Goal: Transaction & Acquisition: Book appointment/travel/reservation

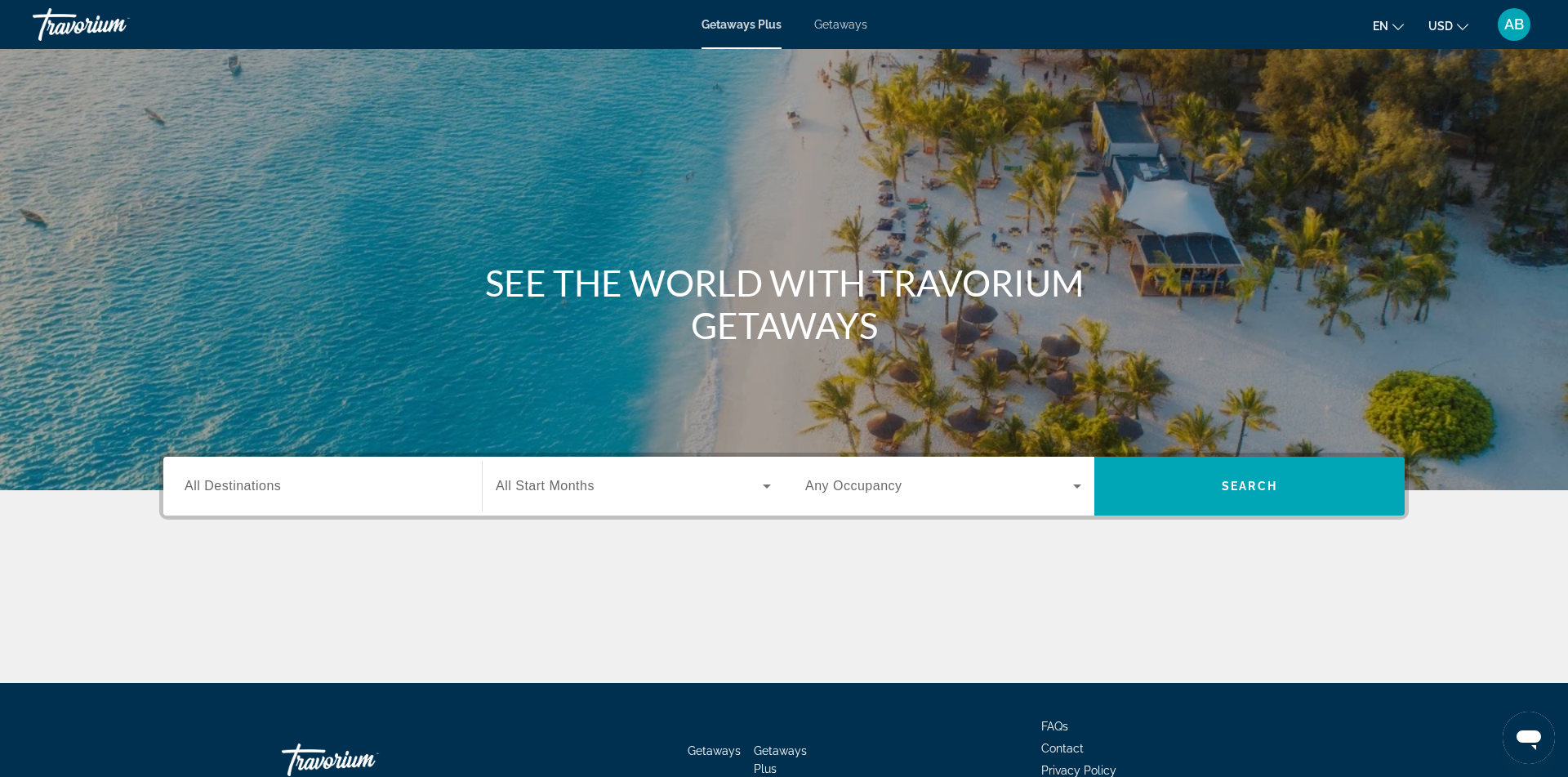
click at [836, 28] on span "Getaways" at bounding box center [840, 25] width 54 height 13
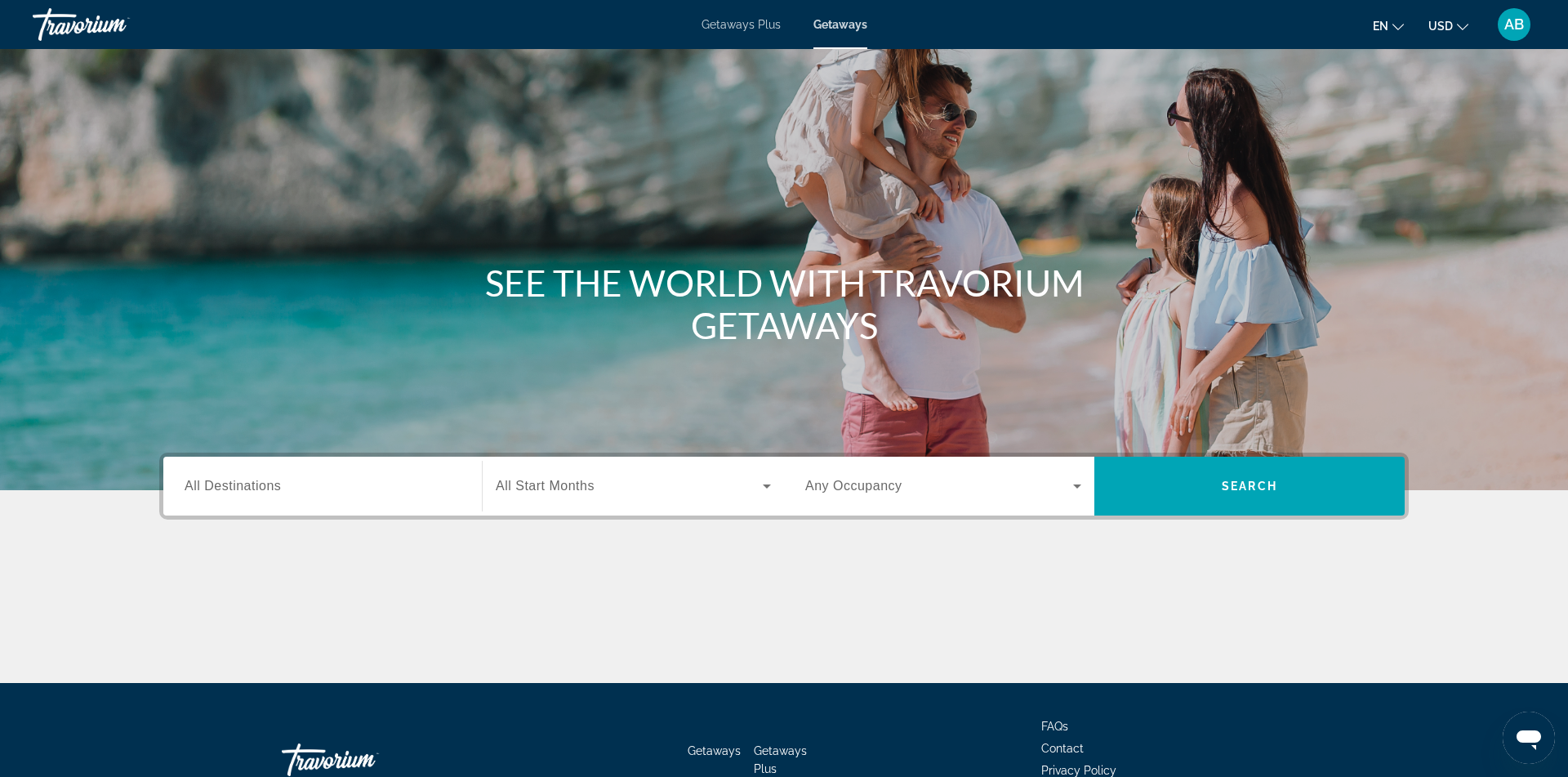
click at [272, 485] on span "All Destinations" at bounding box center [232, 486] width 96 height 14
click at [272, 485] on input "Destination All Destinations" at bounding box center [322, 487] width 276 height 20
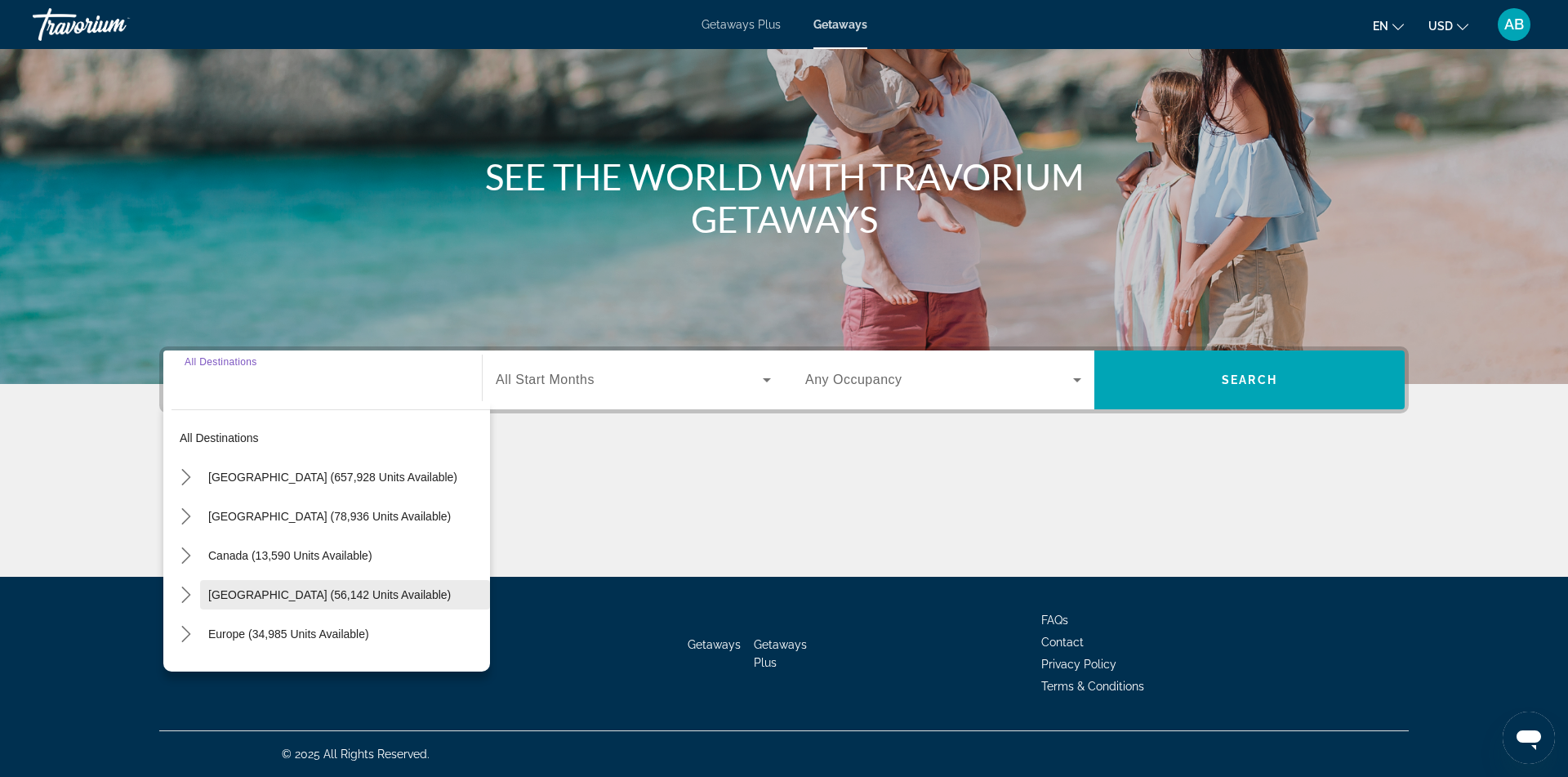
scroll to position [106, 0]
click at [186, 630] on icon "Toggle Europe (34,985 units available) submenu" at bounding box center [185, 634] width 9 height 16
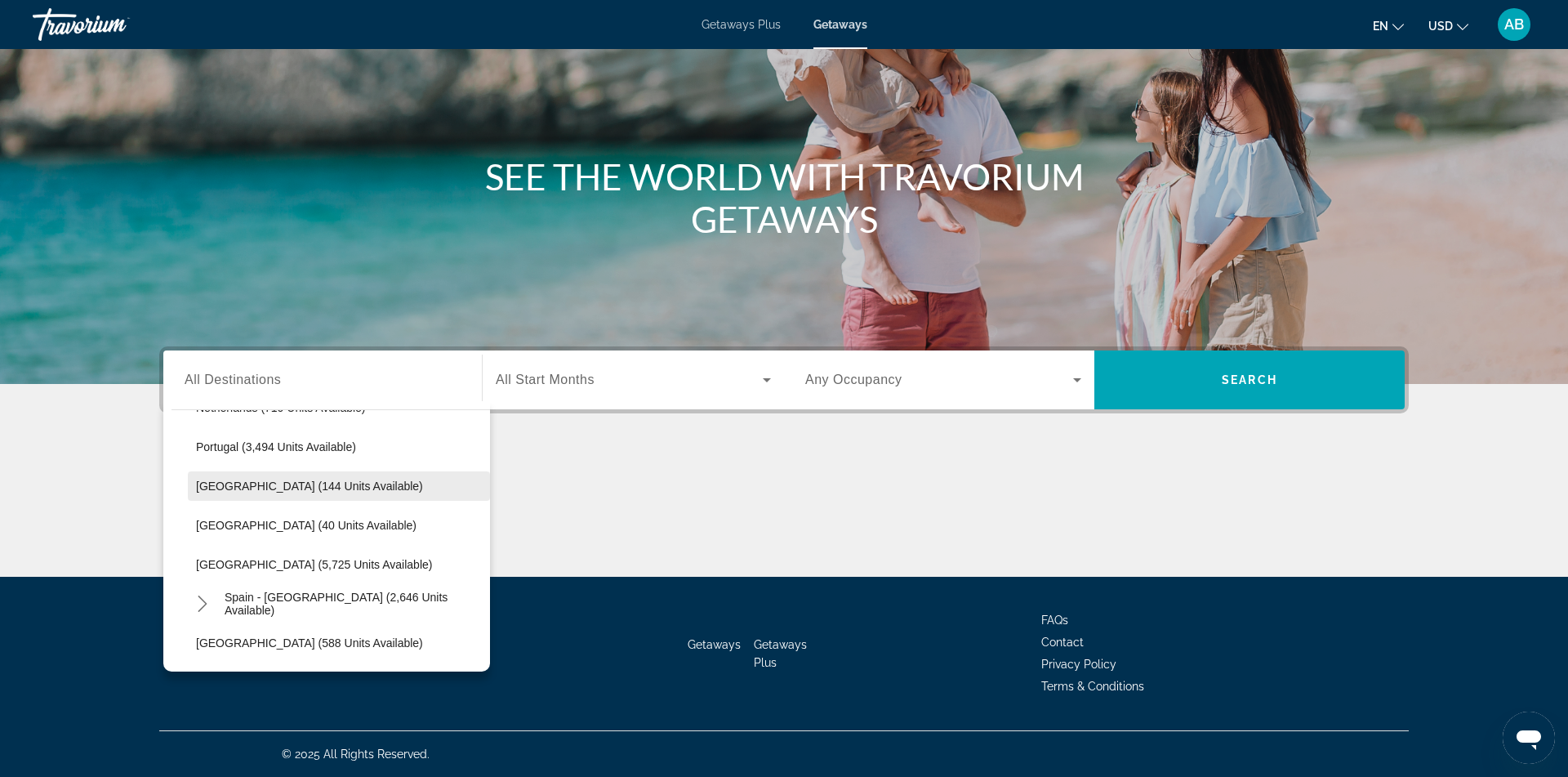
scroll to position [738, 0]
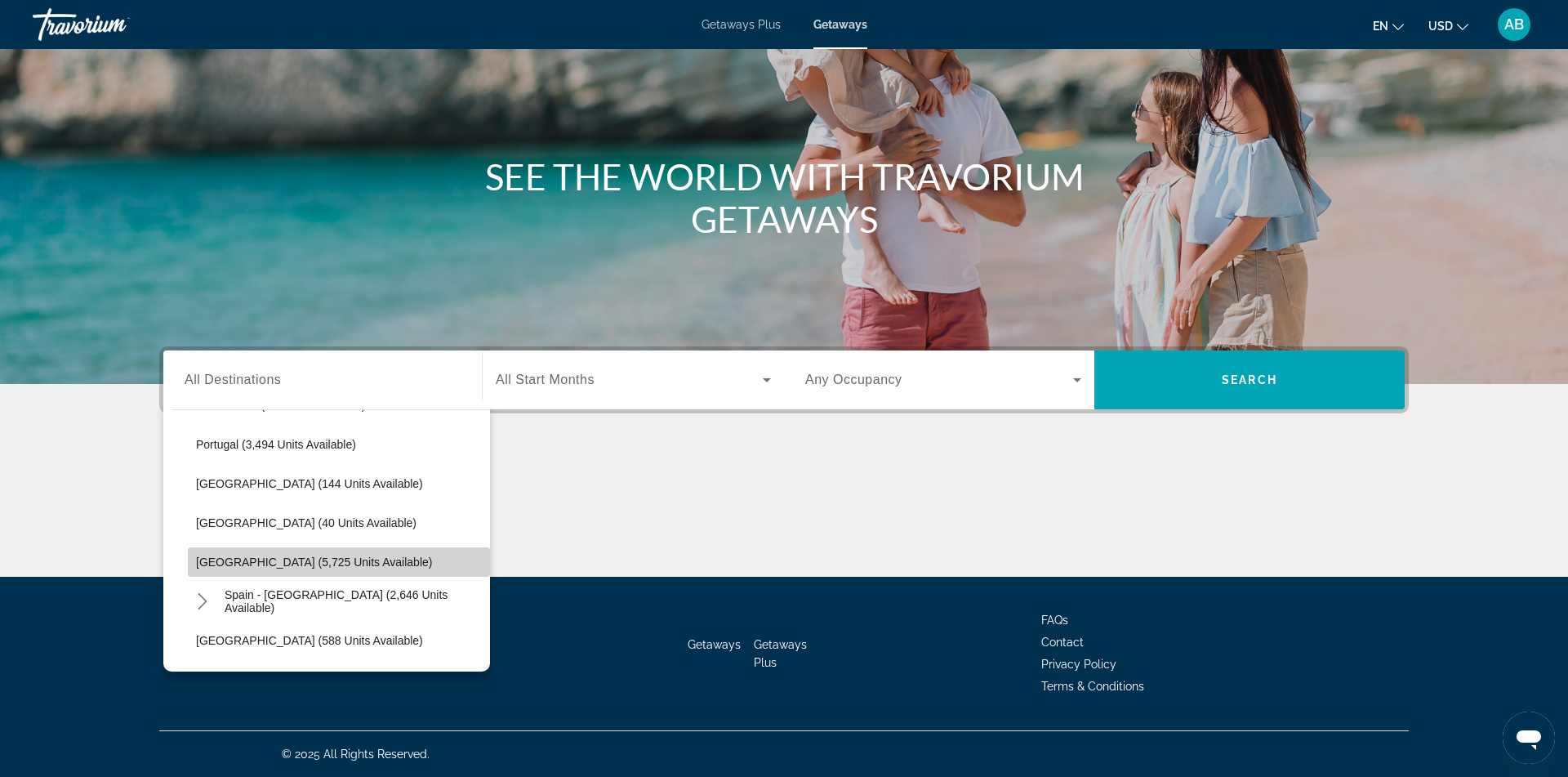
click at [290, 570] on span "Select destination: Spain (5,725 units available)" at bounding box center [338, 562] width 302 height 40
type input "**********"
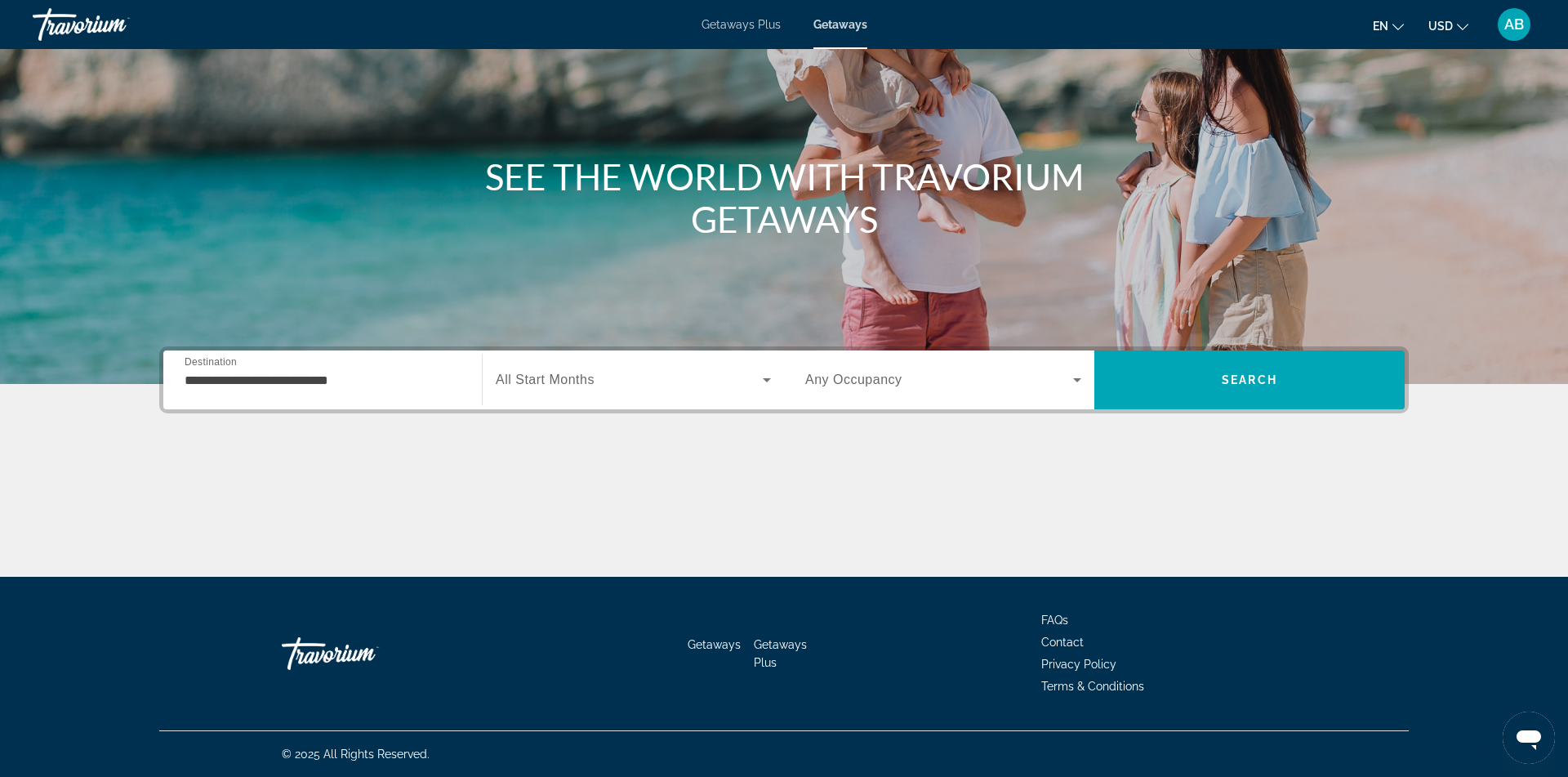
click at [651, 392] on div "Search widget" at bounding box center [633, 380] width 275 height 46
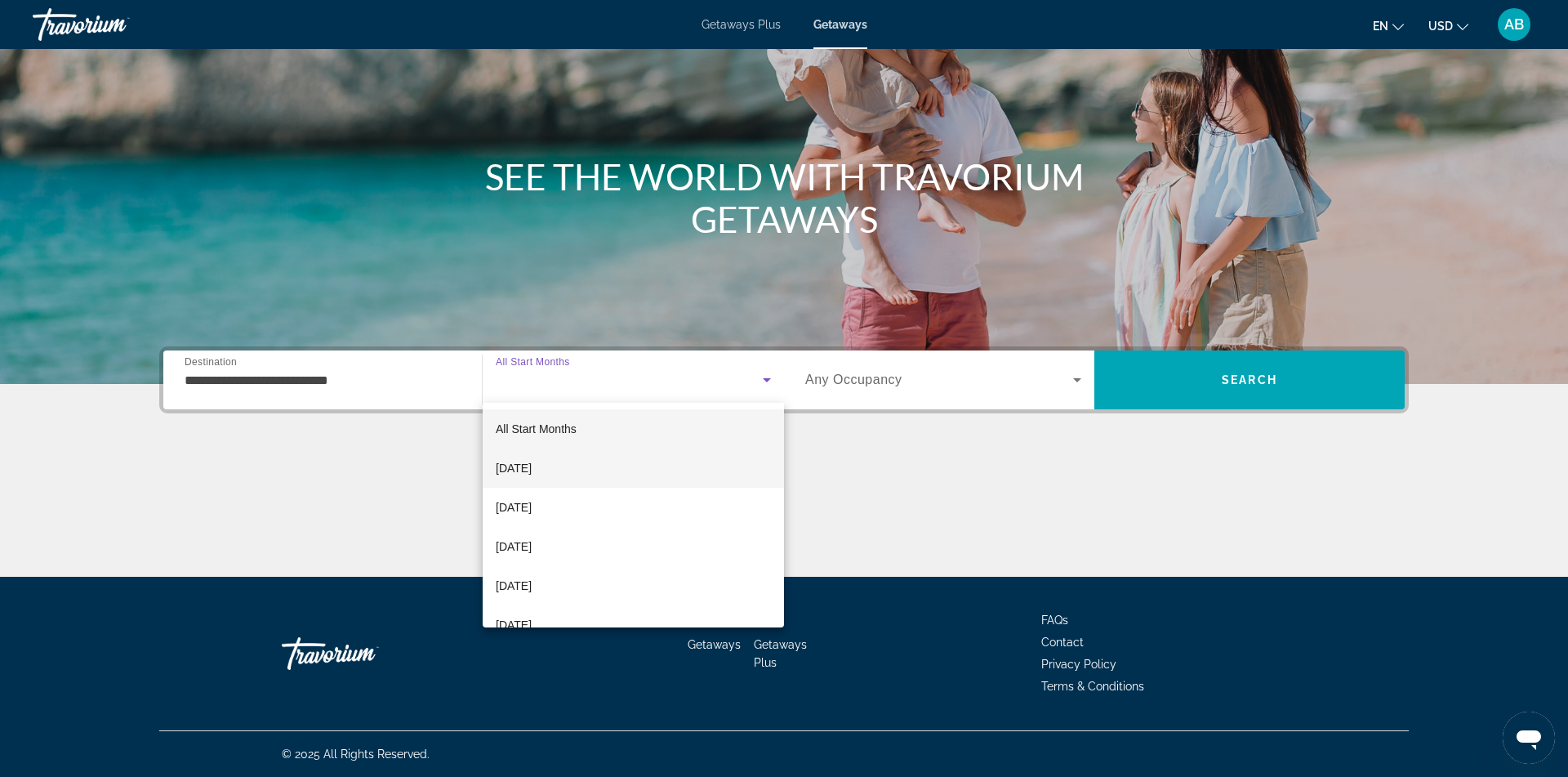
click at [577, 462] on mat-option "October 2025" at bounding box center [633, 468] width 301 height 40
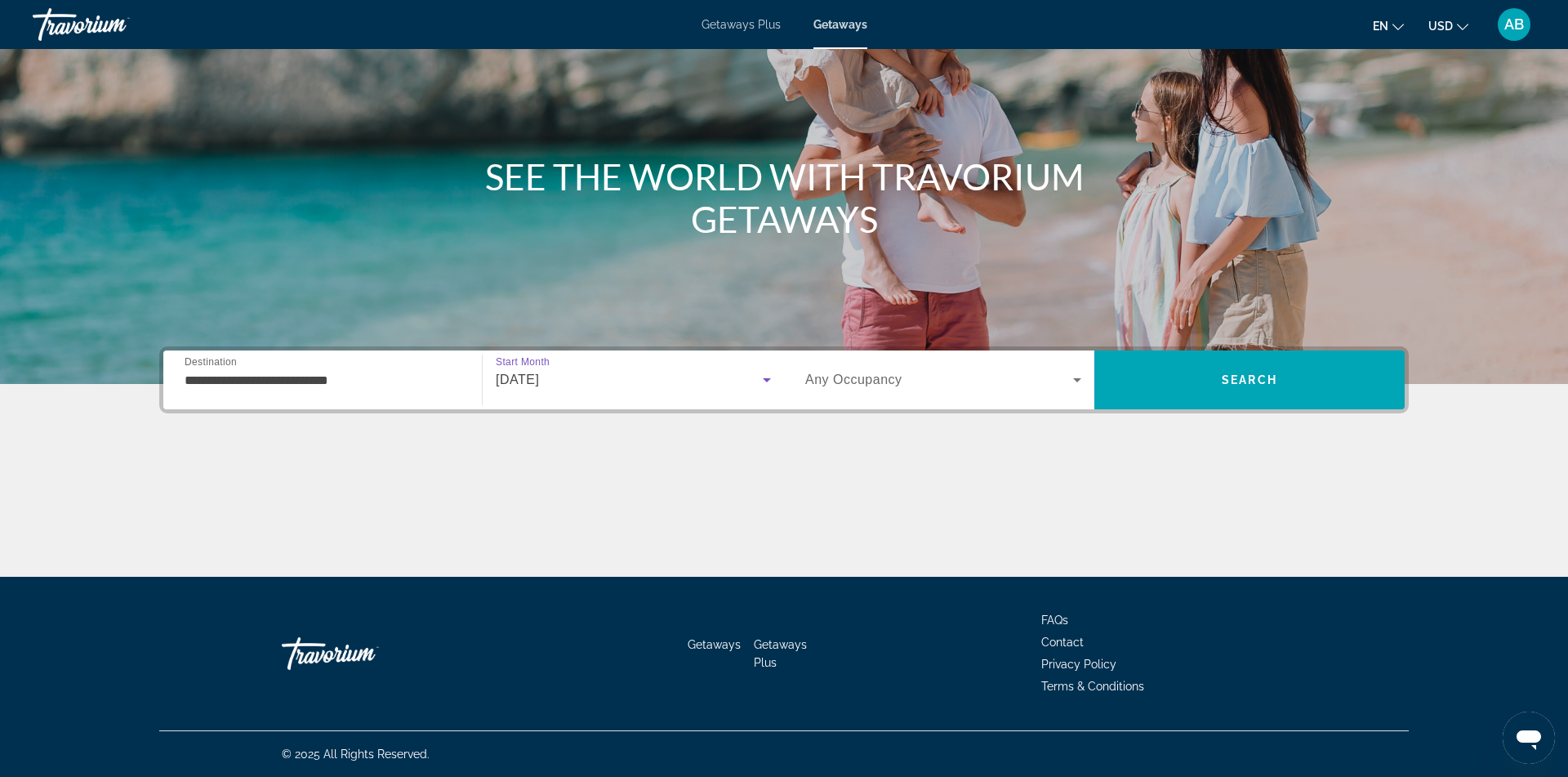
click at [926, 388] on span "Search widget" at bounding box center [938, 380] width 268 height 20
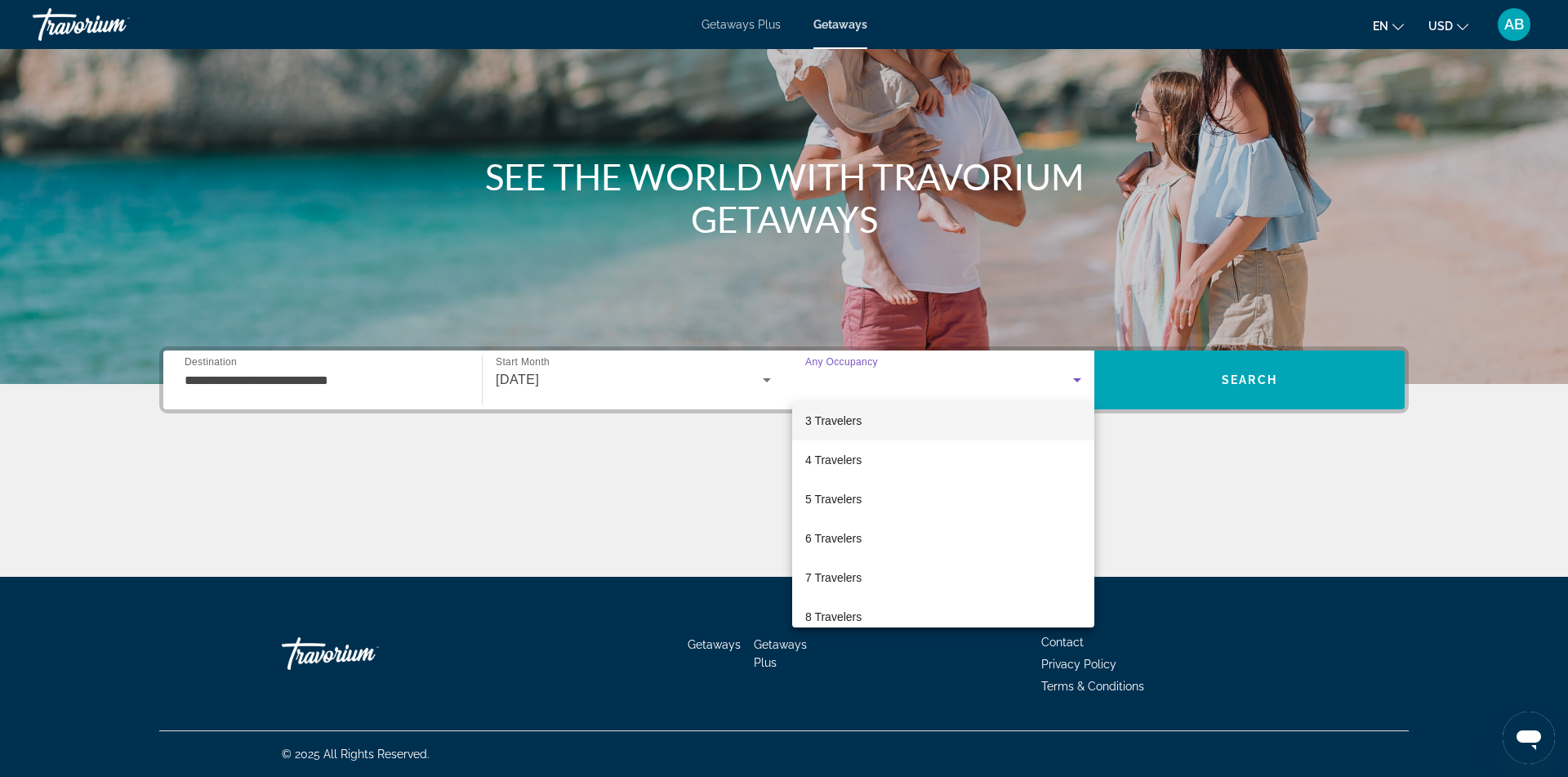
scroll to position [91, 0]
click at [859, 545] on mat-option "6 Travelers" at bounding box center [943, 534] width 302 height 40
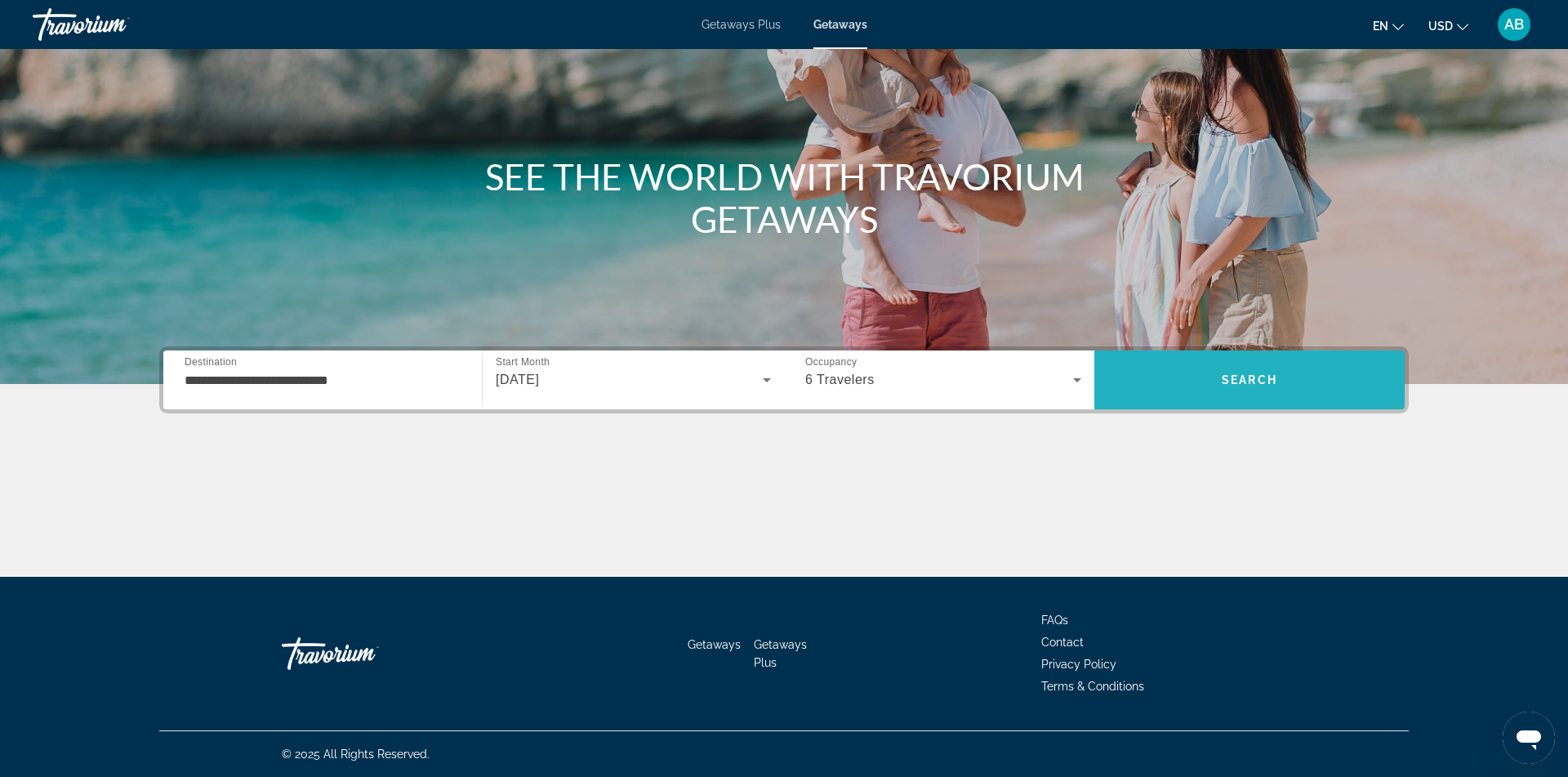
click at [1222, 389] on span "Search" at bounding box center [1249, 380] width 310 height 40
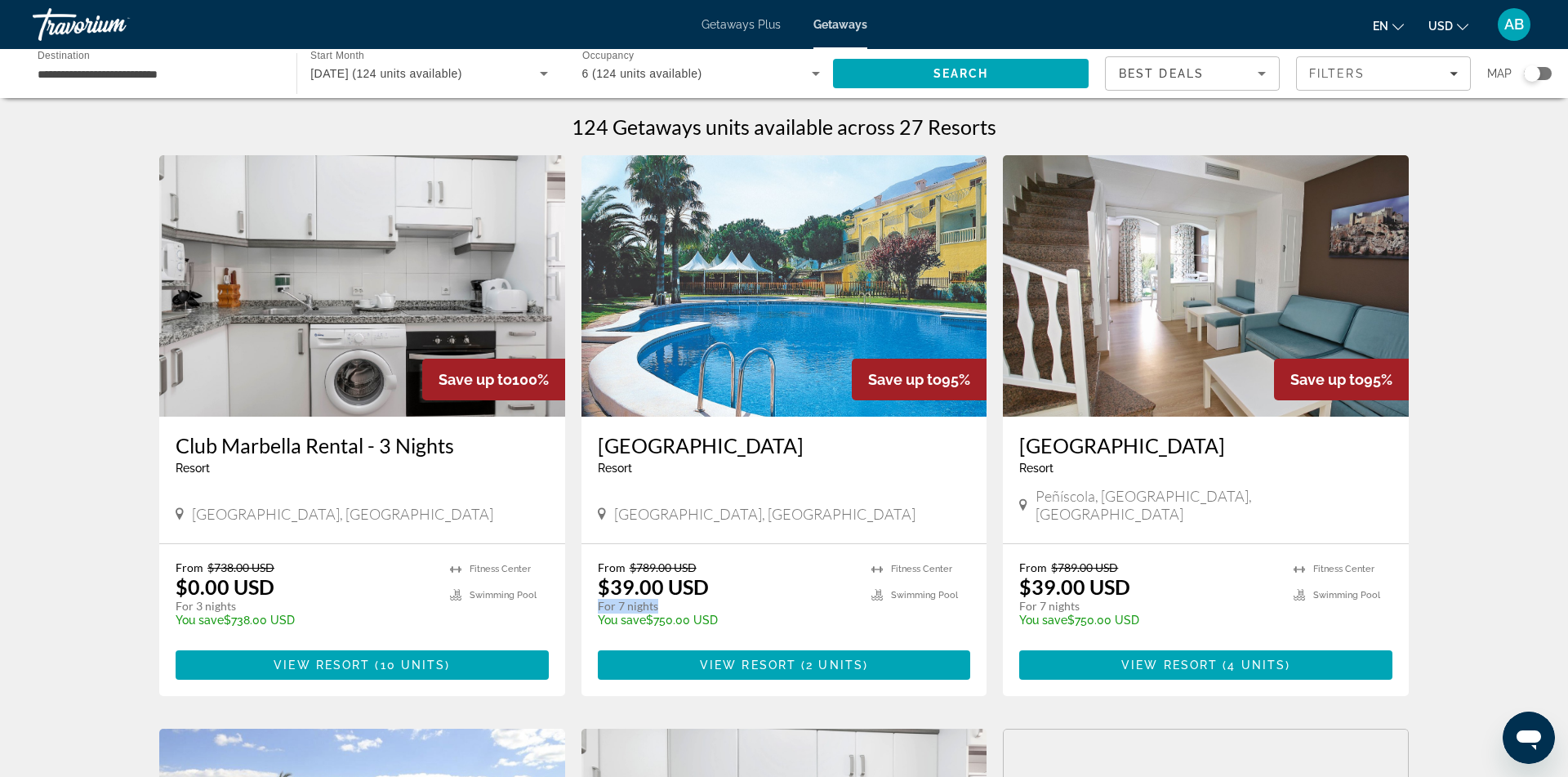
drag, startPoint x: 598, startPoint y: 590, endPoint x: 663, endPoint y: 592, distance: 65.0
click at [663, 598] on p "For 7 nights" at bounding box center [727, 606] width 258 height 15
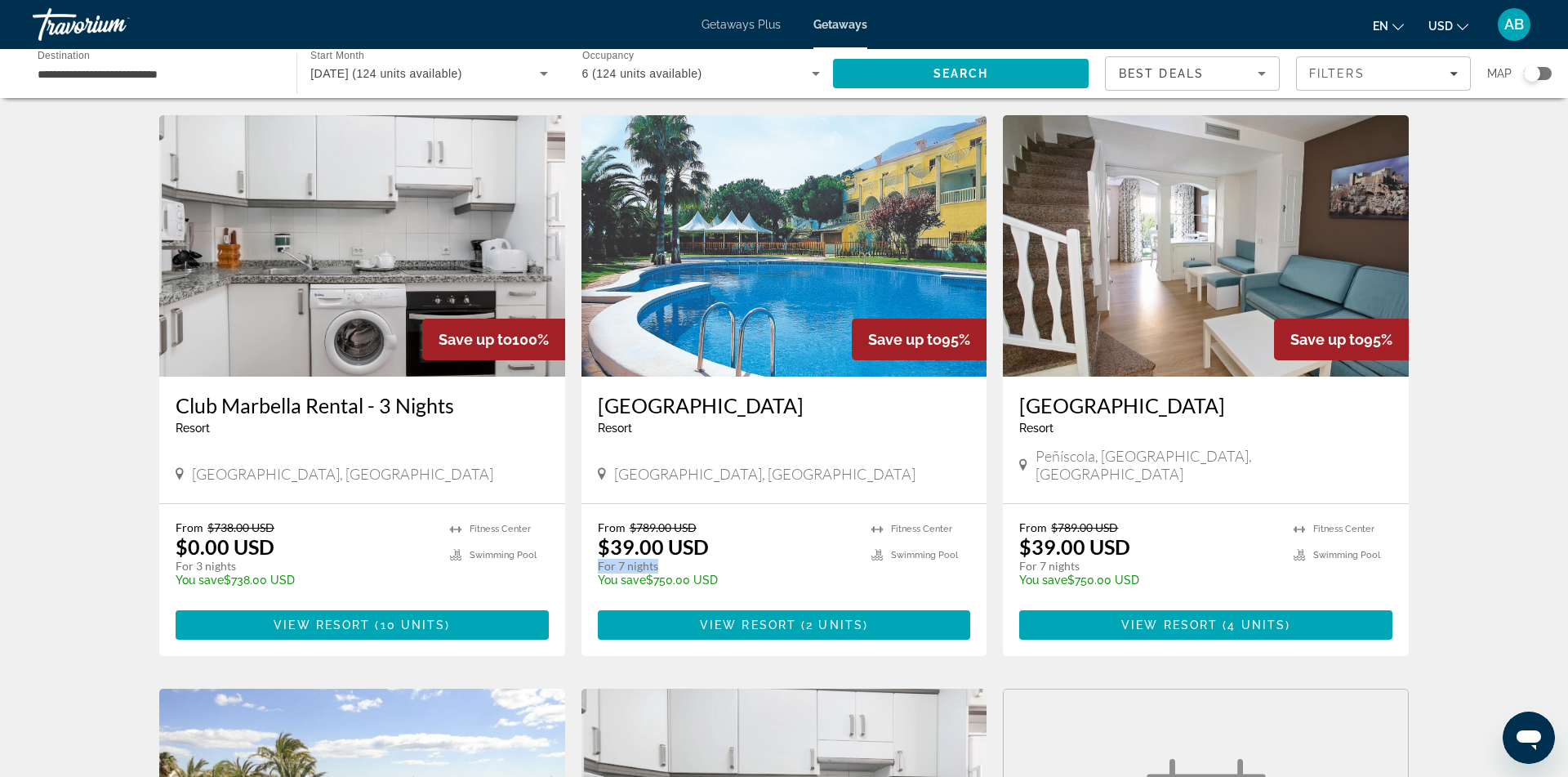
scroll to position [40, 0]
drag, startPoint x: 599, startPoint y: 531, endPoint x: 739, endPoint y: 535, distance: 140.1
click at [739, 535] on div "From $789.00 USD $39.00 USD For 7 nights You save $750.00 USD temp" at bounding box center [727, 559] width 258 height 77
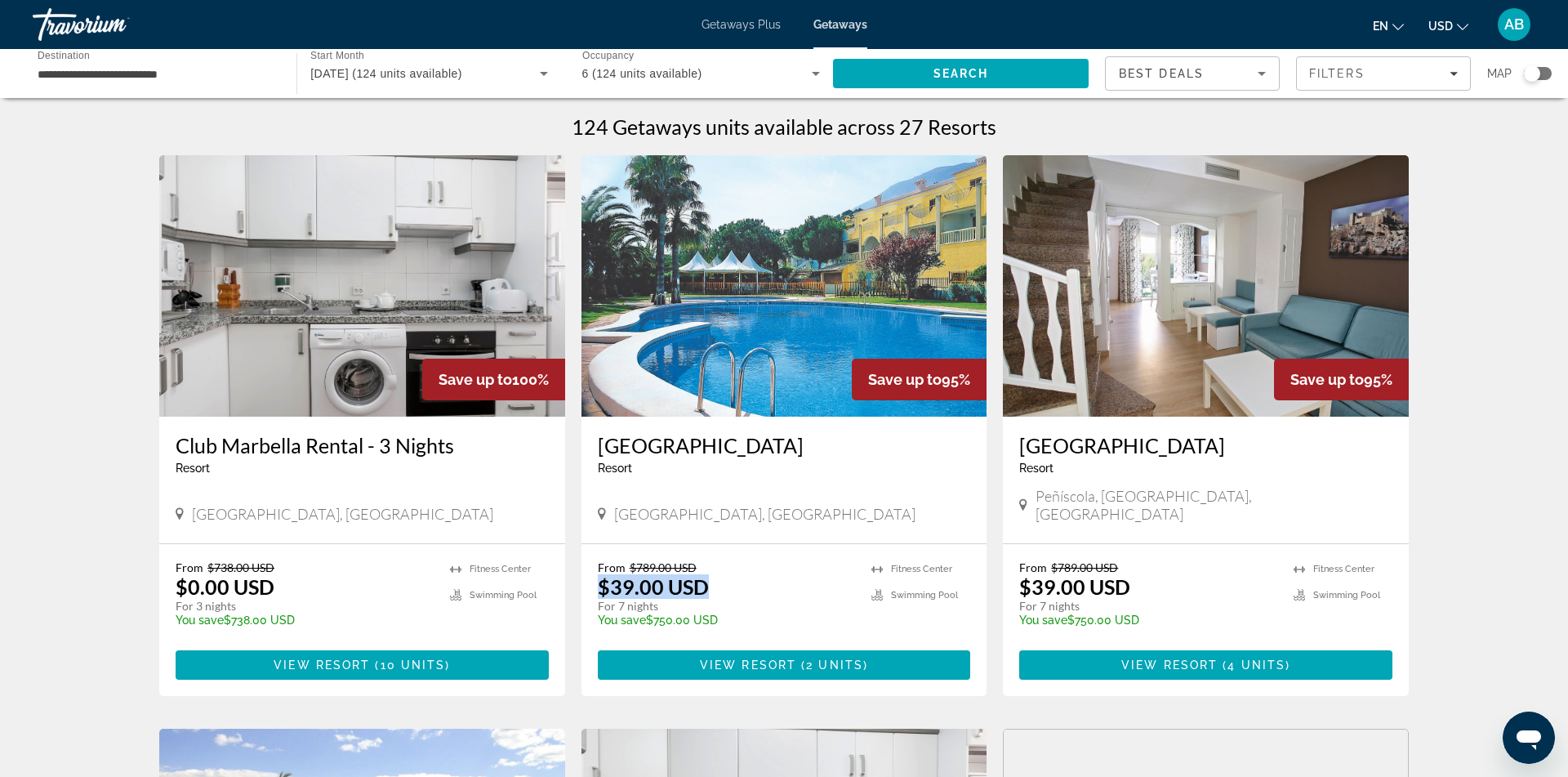
scroll to position [0, 0]
click at [136, 71] on input "**********" at bounding box center [156, 74] width 238 height 20
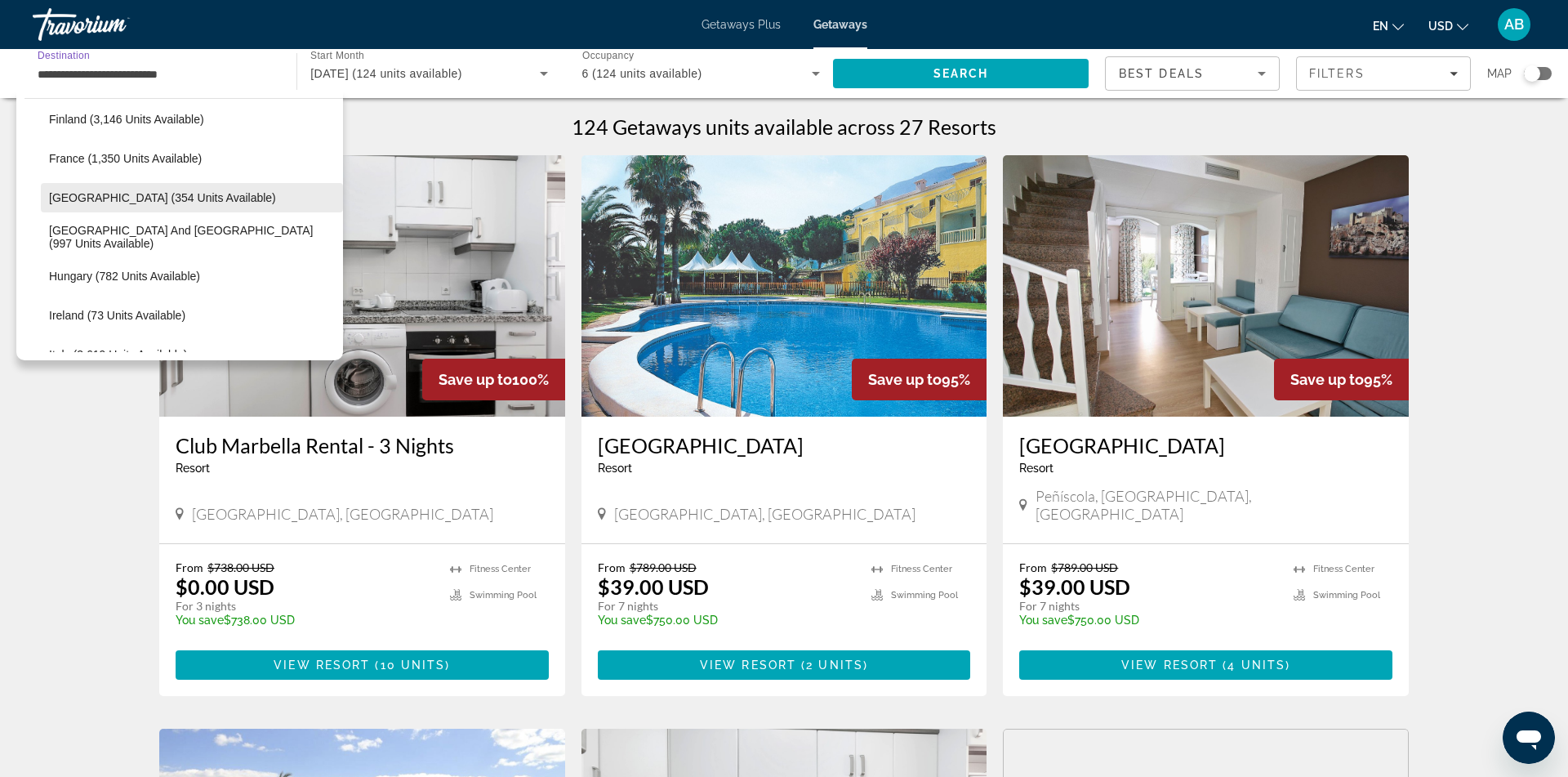
scroll to position [440, 0]
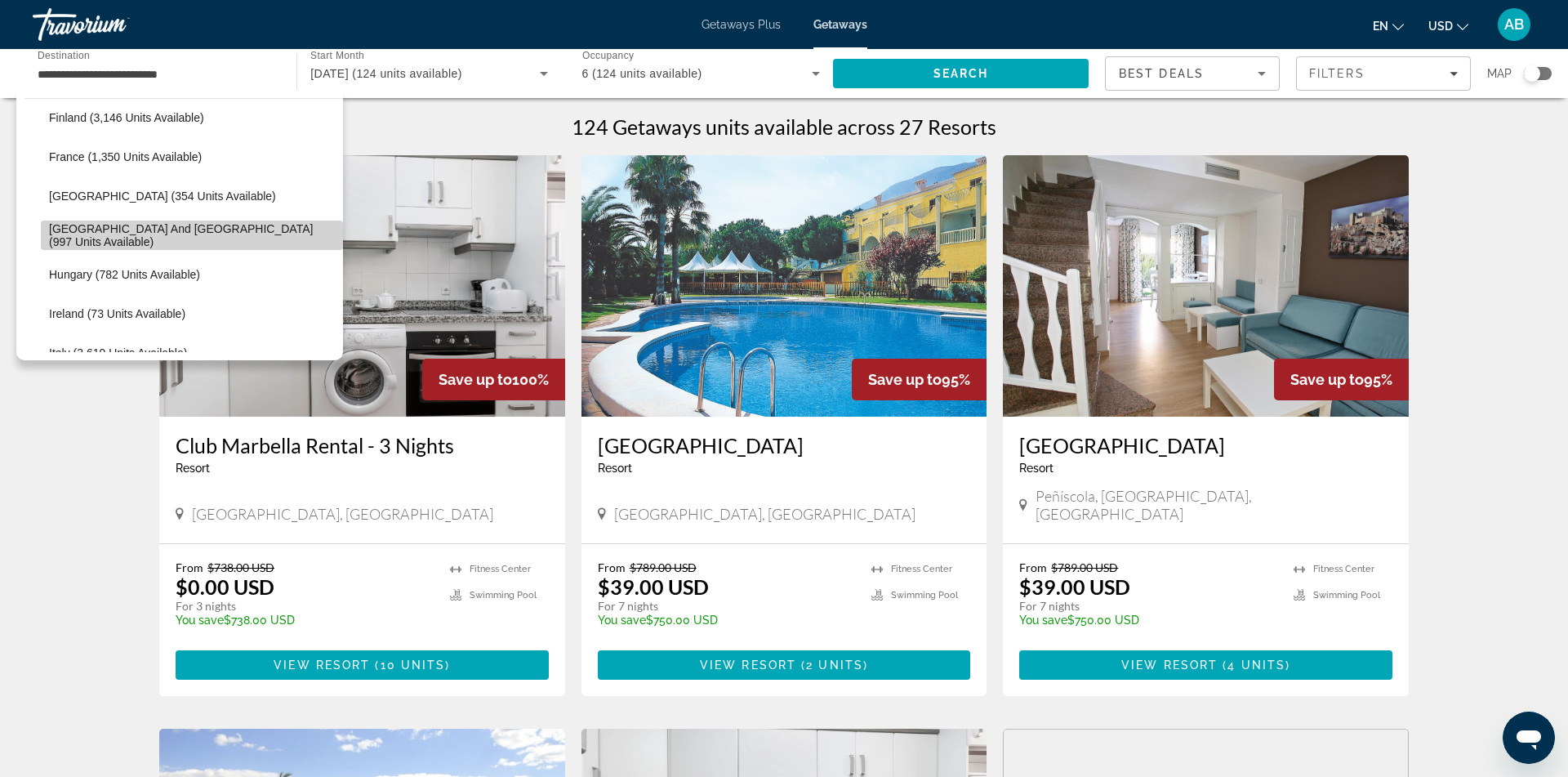
click at [116, 244] on span "Select destination: Greece and Cyprus (997 units available)" at bounding box center [192, 235] width 302 height 40
type input "**********"
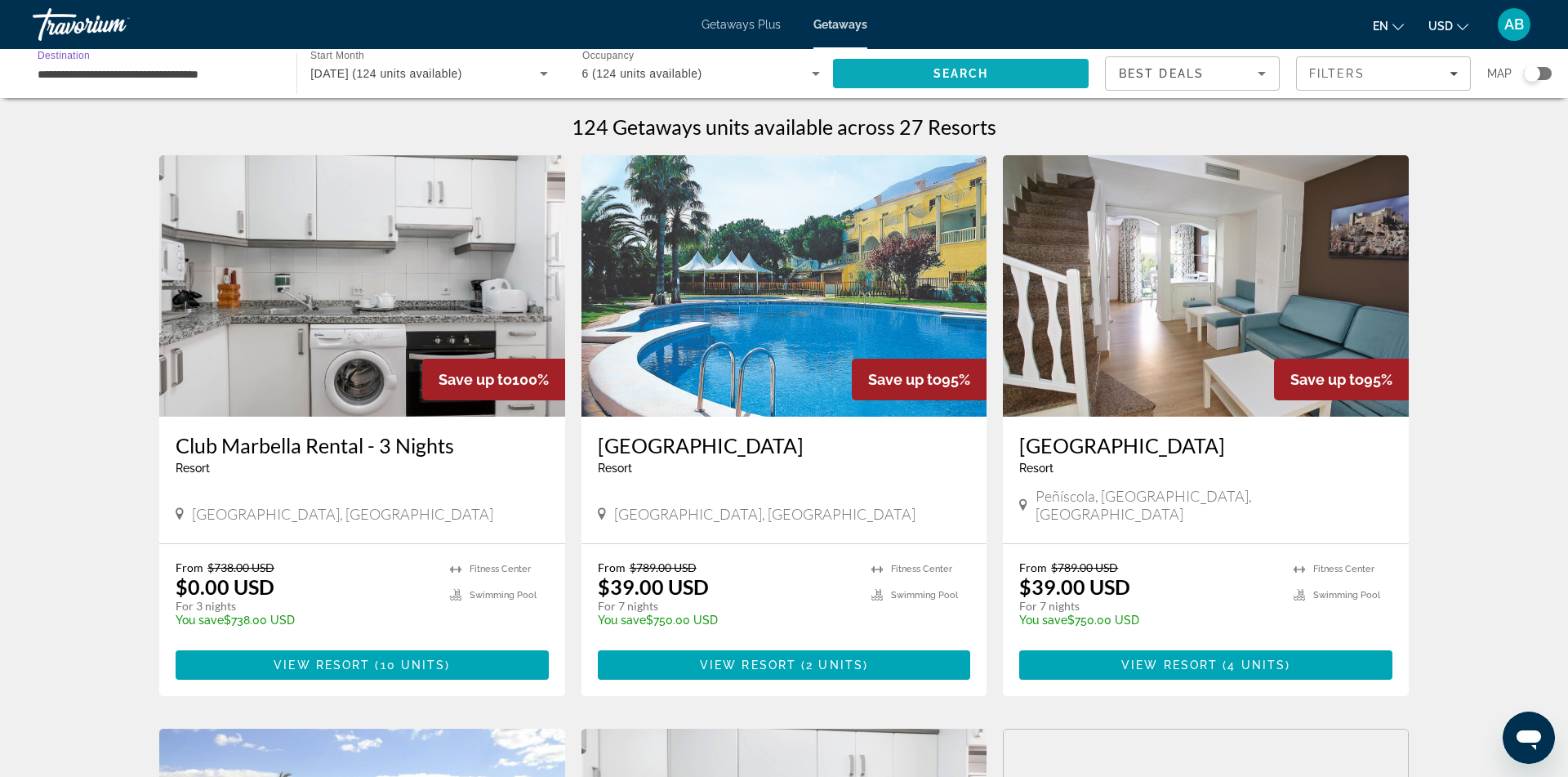
click at [906, 77] on span "Search" at bounding box center [961, 73] width 256 height 40
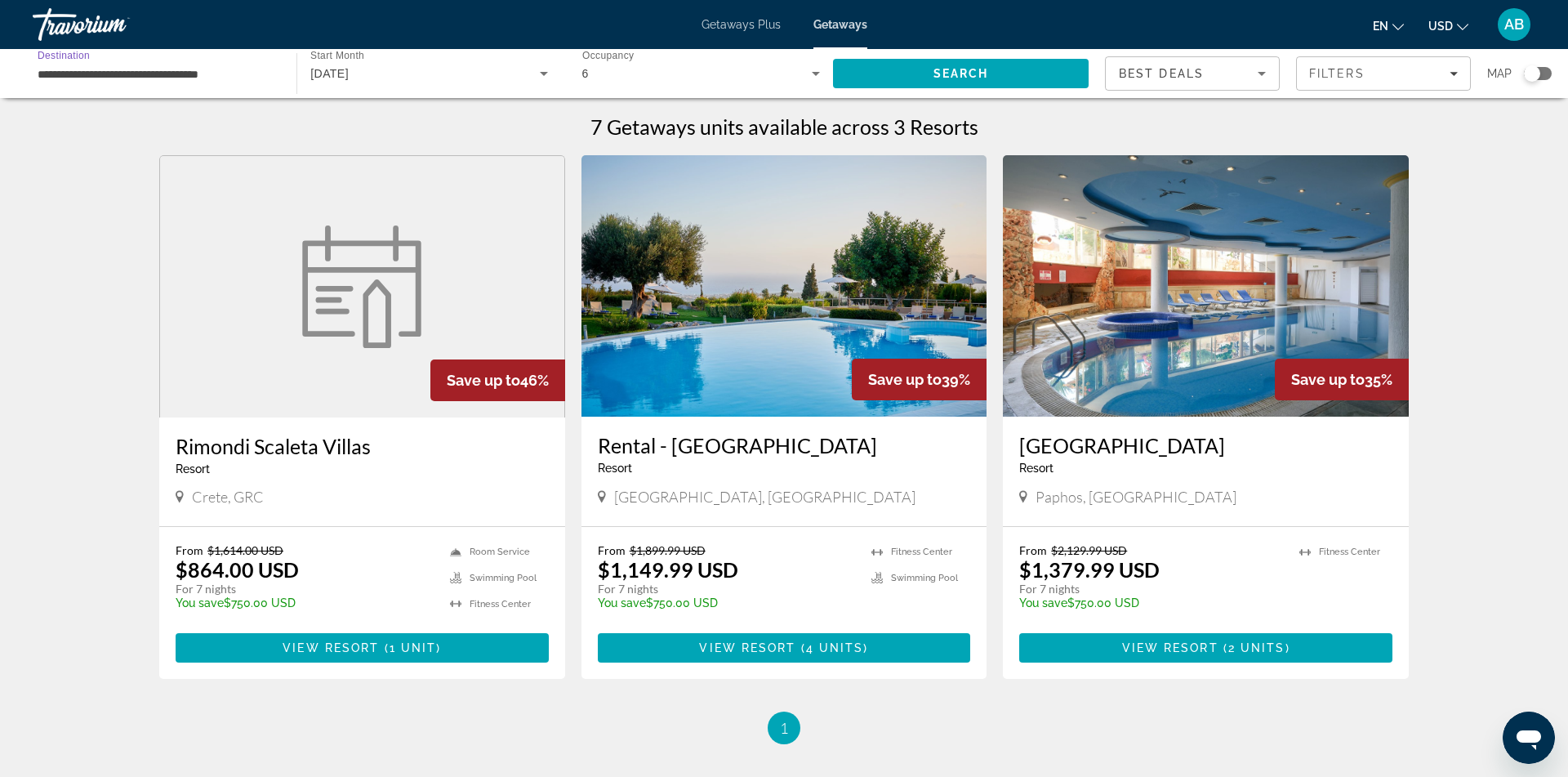
click at [220, 74] on input "**********" at bounding box center [156, 74] width 238 height 20
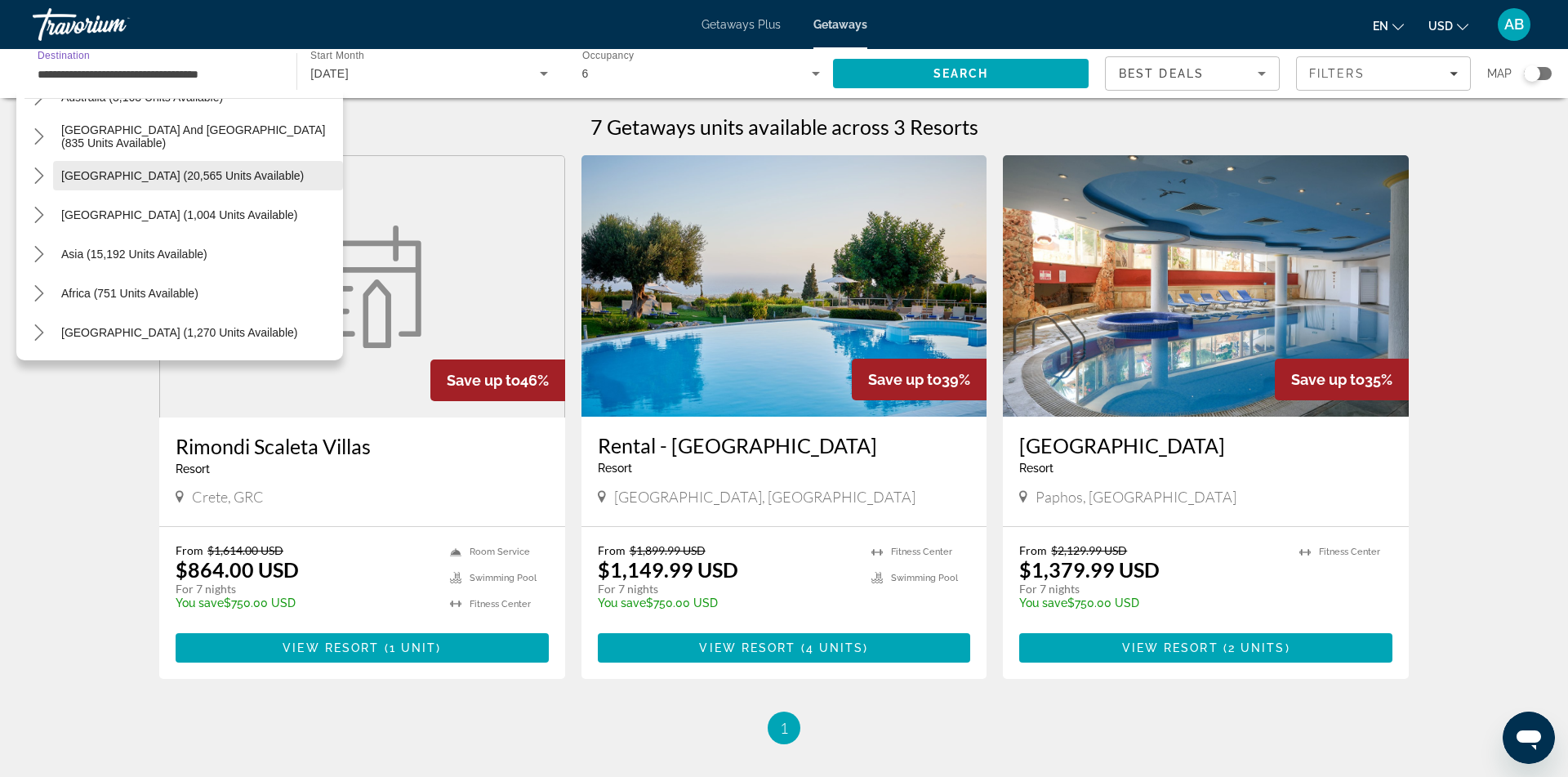
scroll to position [1206, 0]
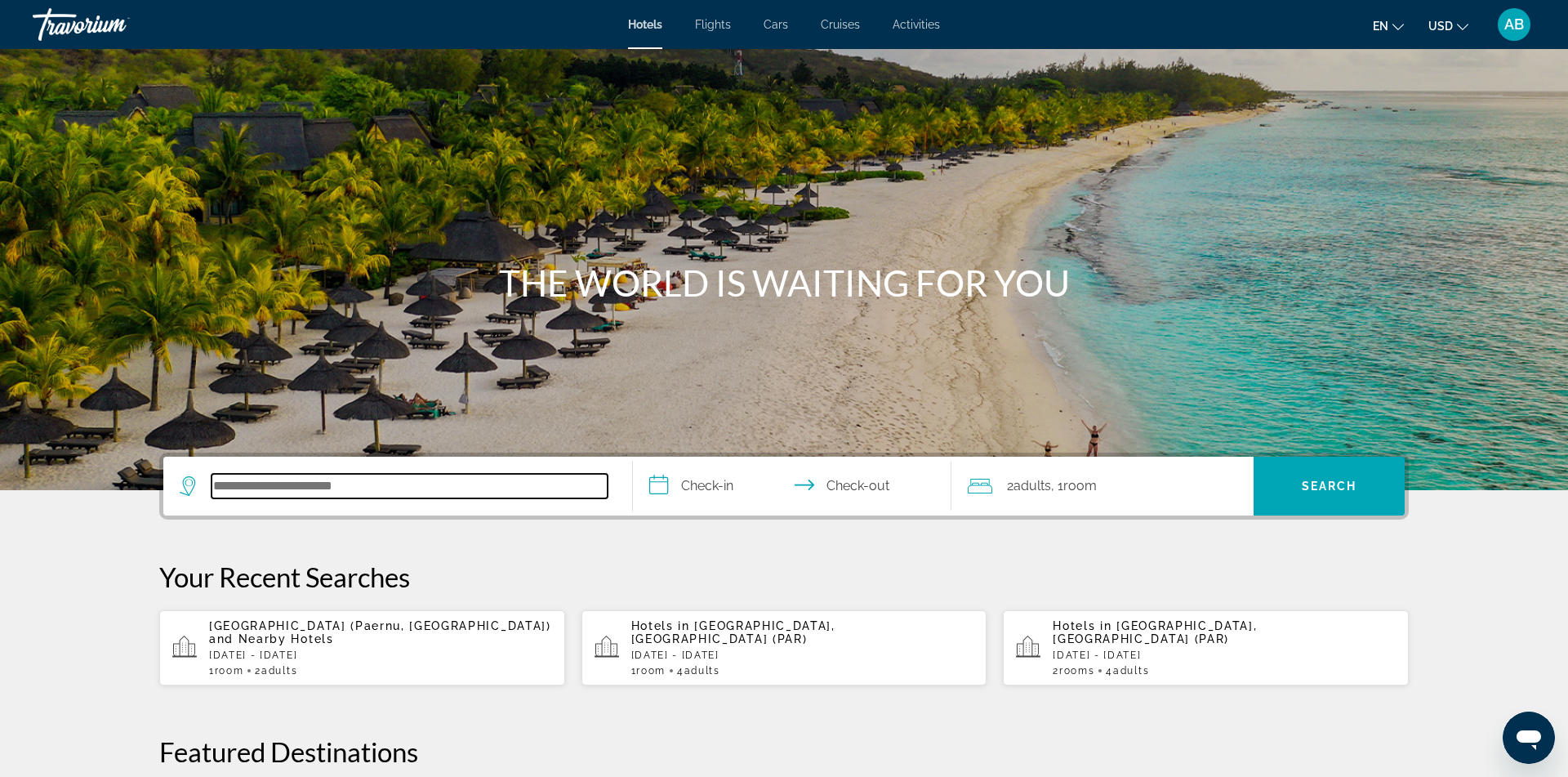
click at [351, 496] on input "Search hotel destination" at bounding box center [409, 486] width 396 height 25
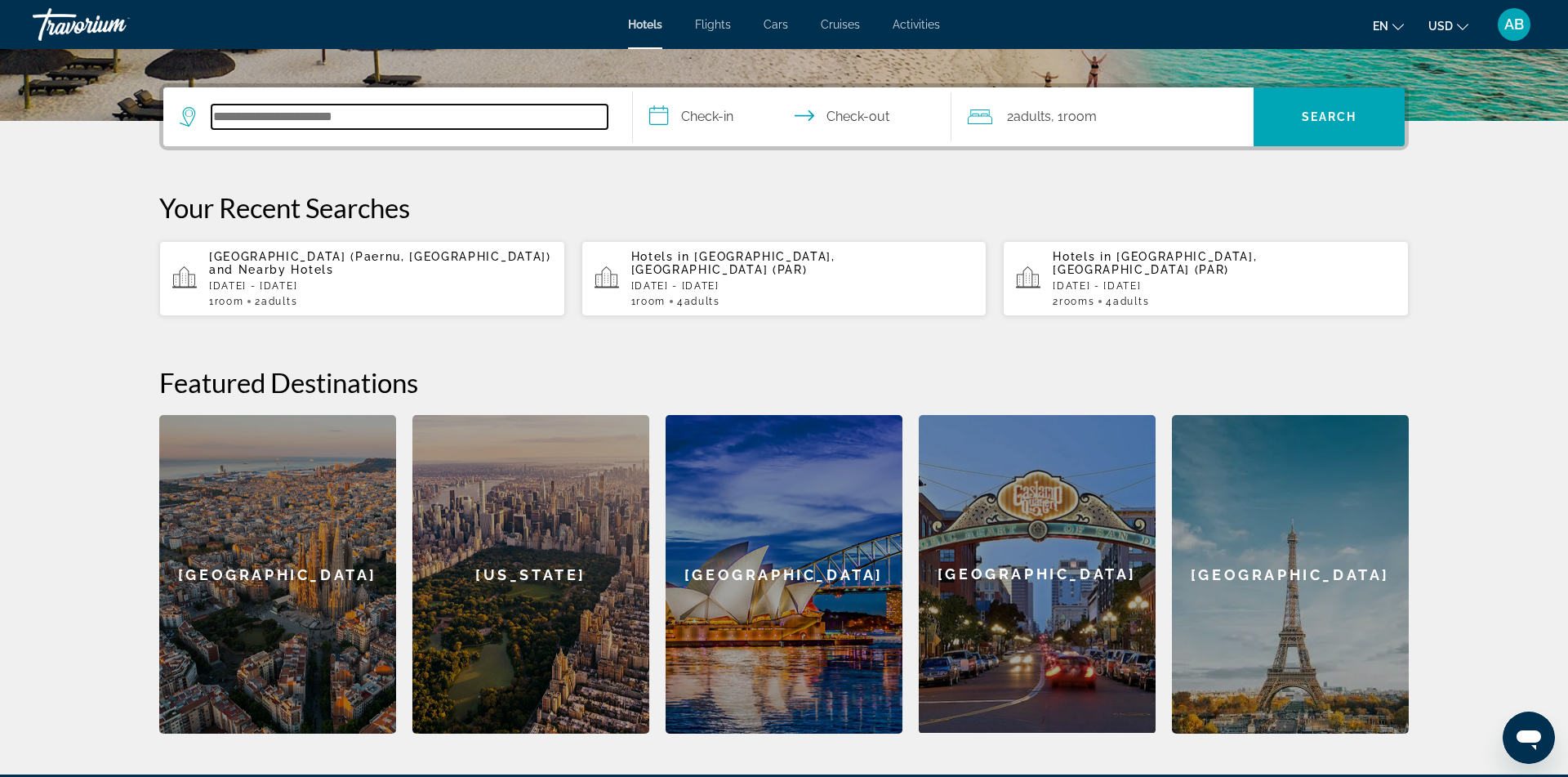
scroll to position [399, 0]
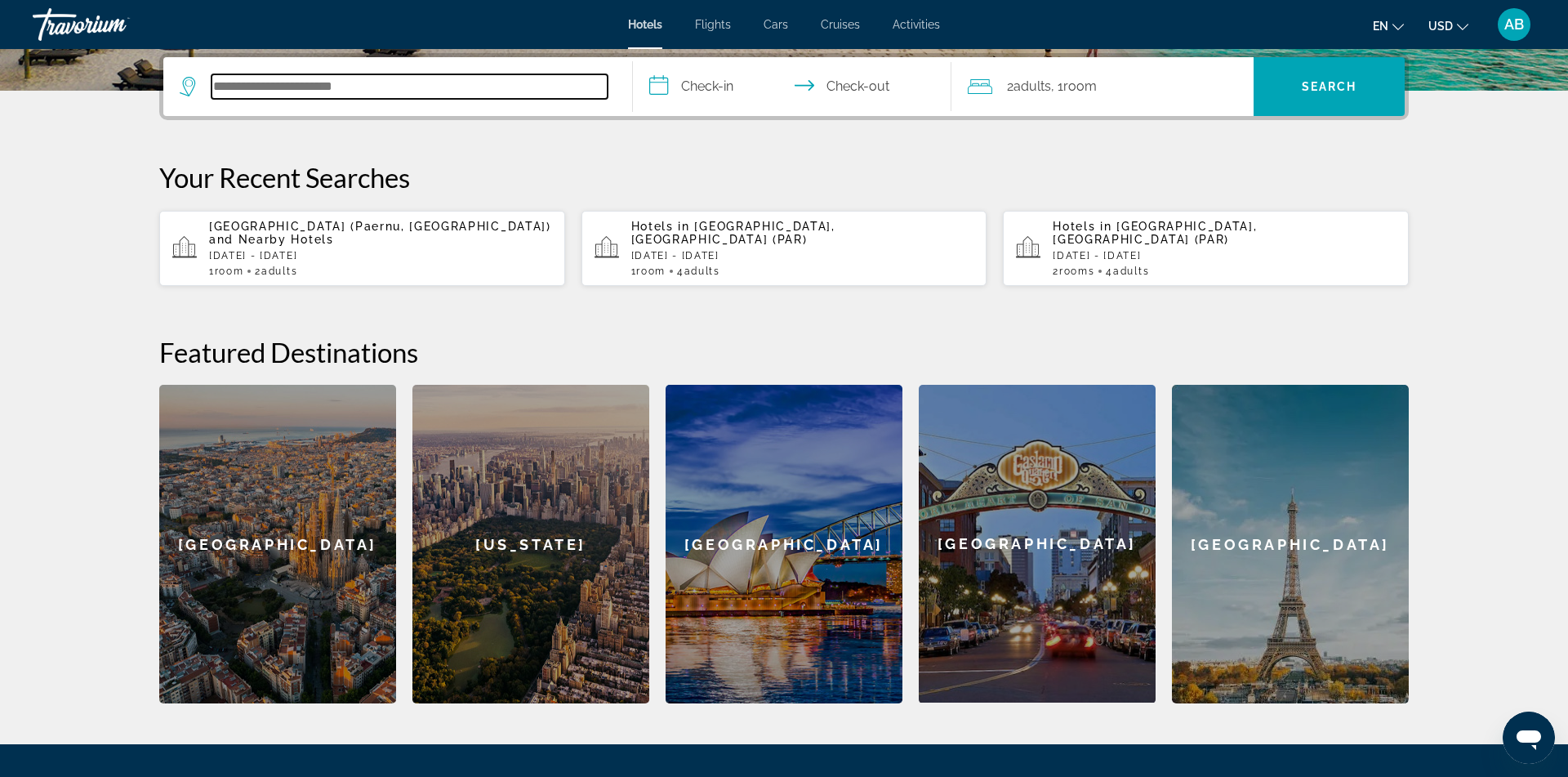
click at [416, 93] on input "Search hotel destination" at bounding box center [409, 86] width 396 height 25
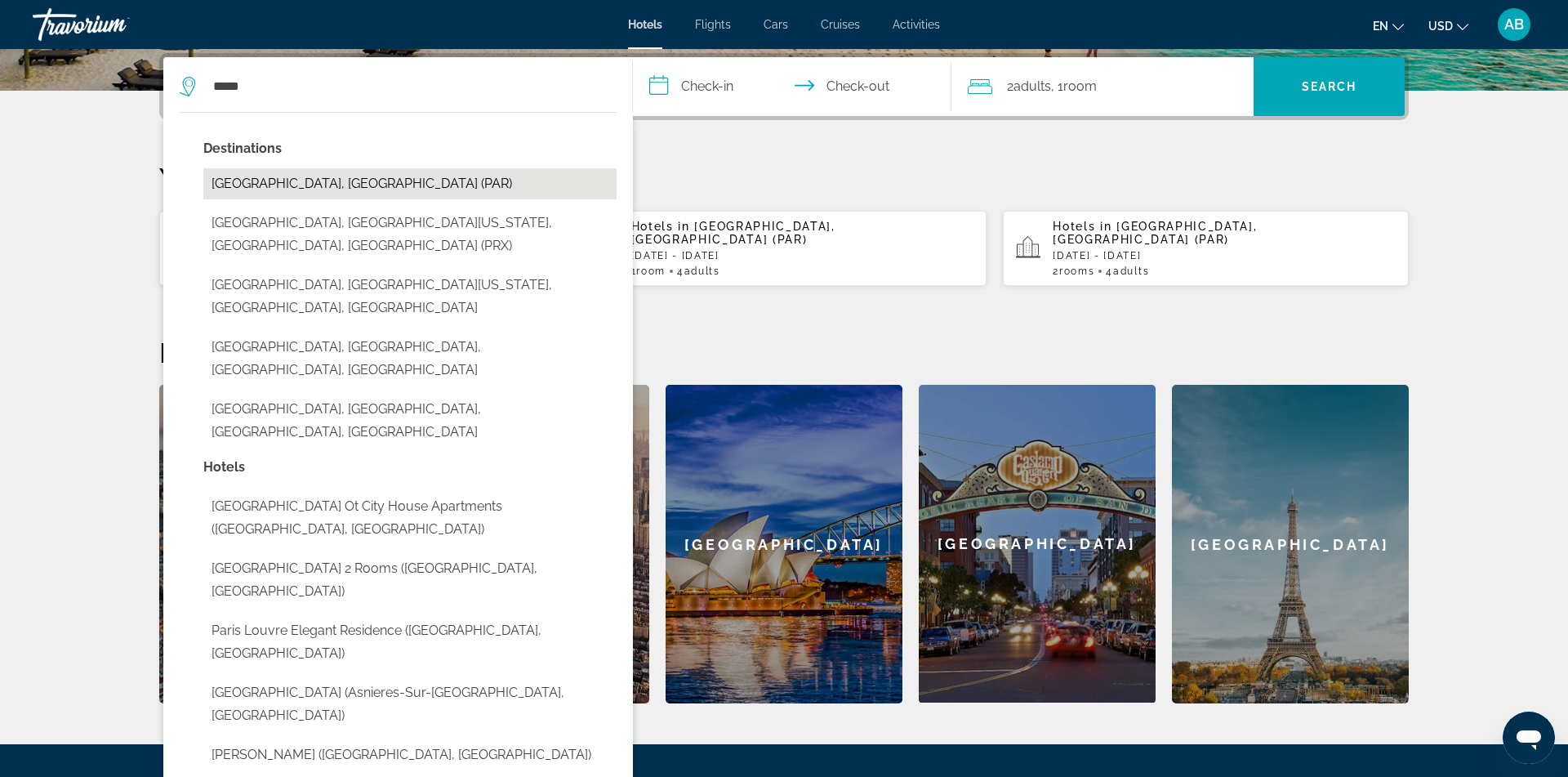
drag, startPoint x: 416, startPoint y: 93, endPoint x: 328, endPoint y: 187, distance: 128.8
click at [328, 187] on button "[GEOGRAPHIC_DATA], [GEOGRAPHIC_DATA] (PAR)" at bounding box center [410, 184] width 413 height 31
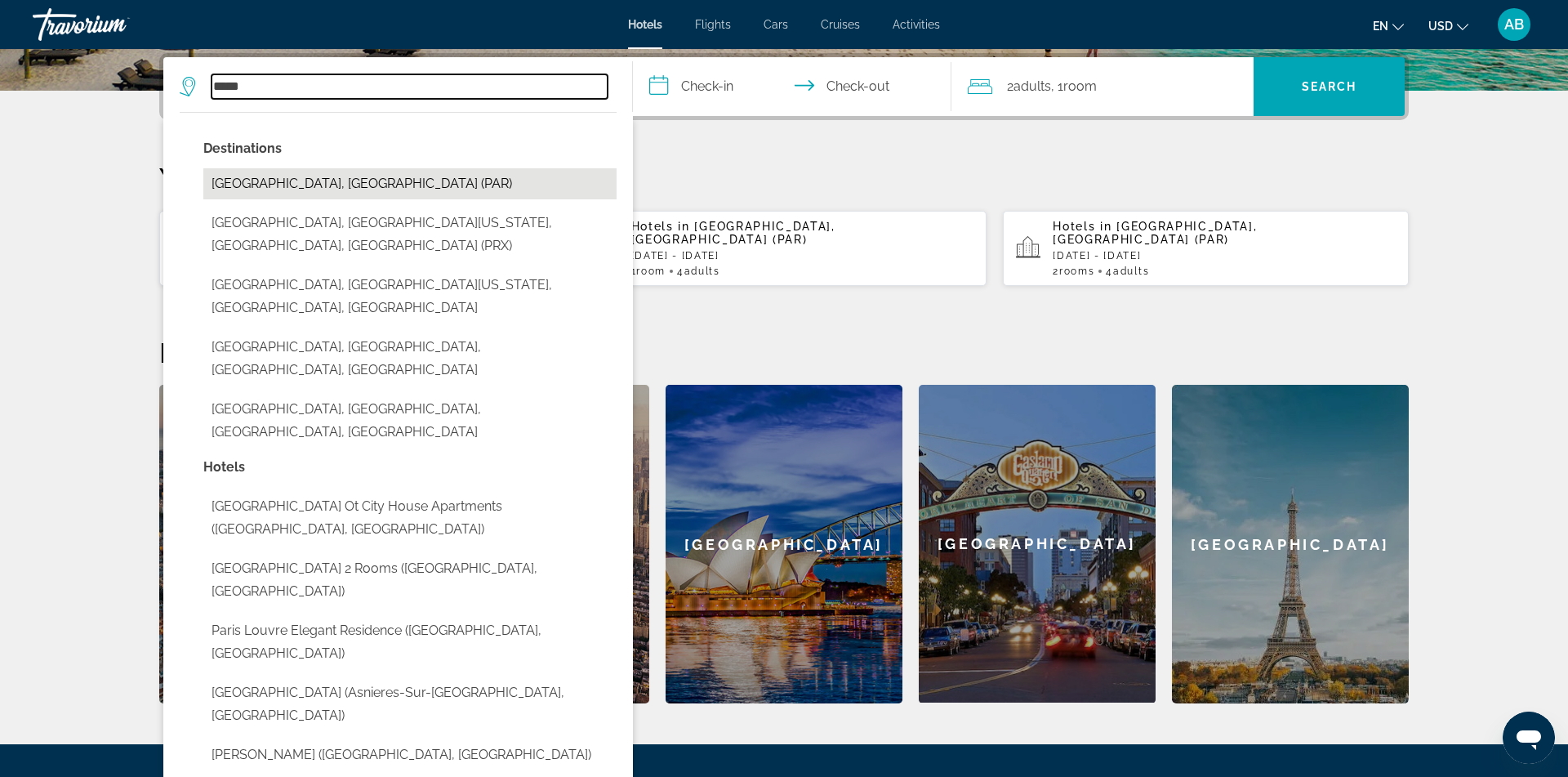
type input "**********"
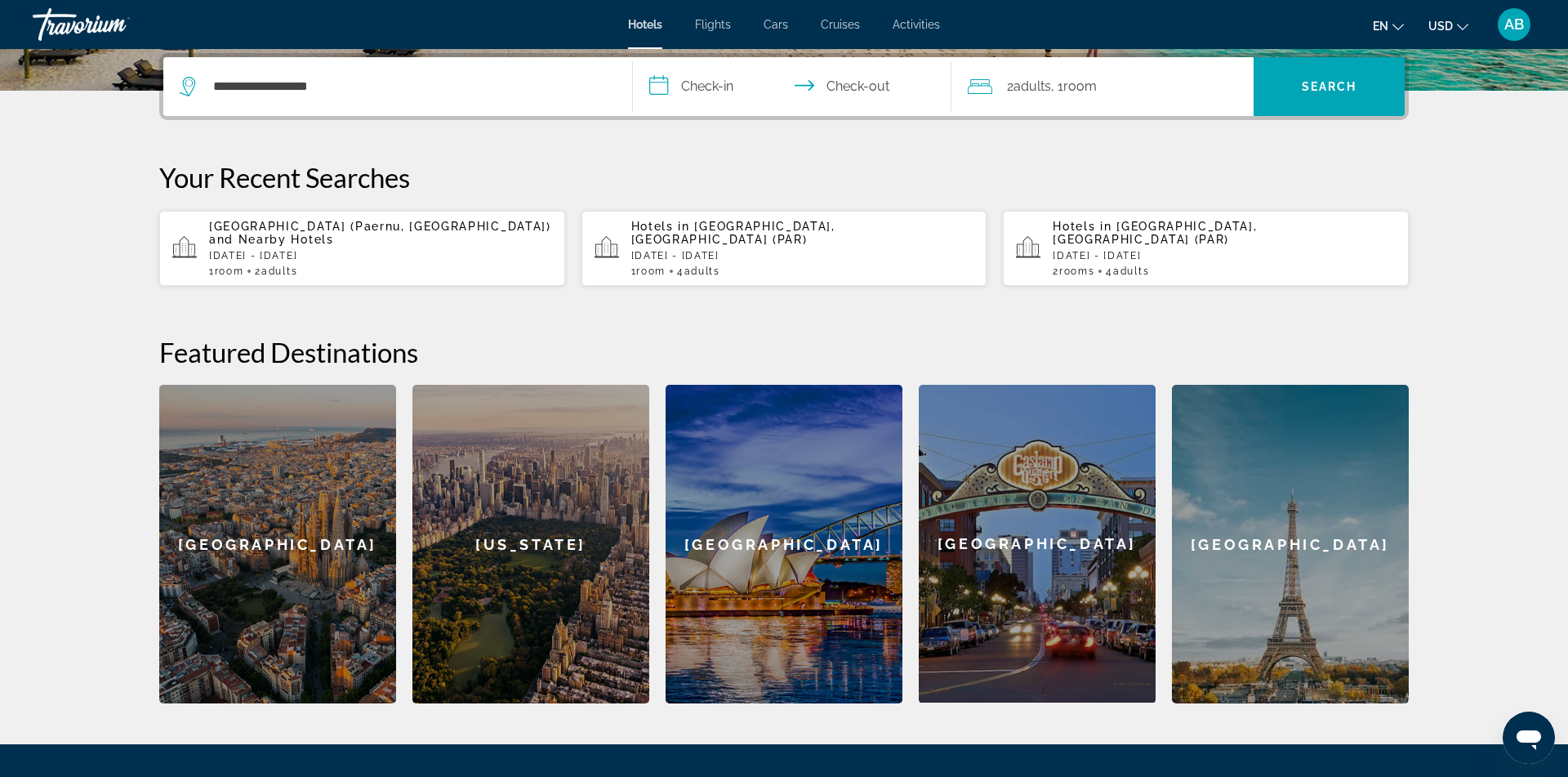
click at [739, 86] on input "**********" at bounding box center [795, 88] width 325 height 63
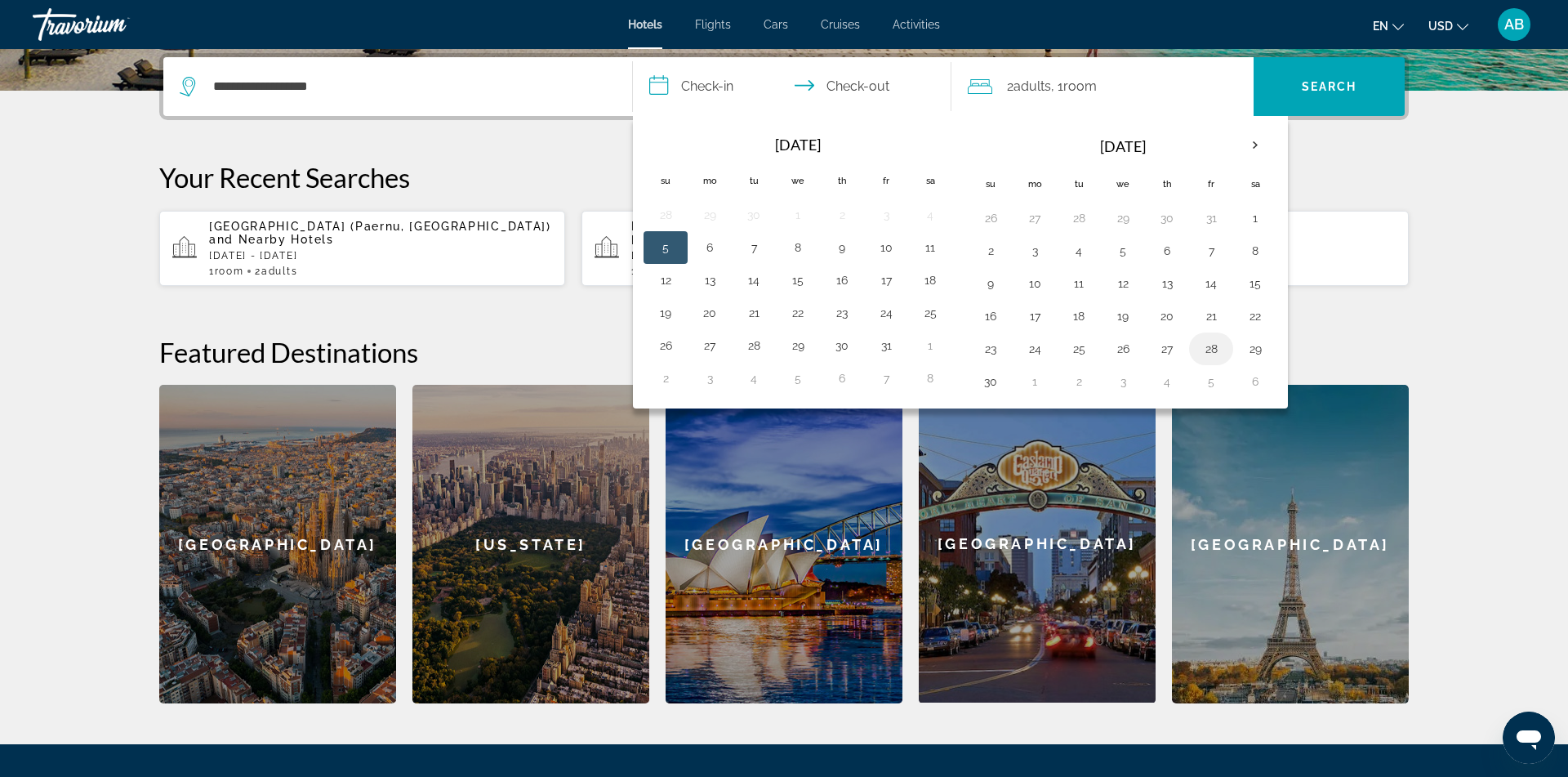
click at [1217, 354] on button "28" at bounding box center [1212, 349] width 26 height 23
click at [1035, 385] on button "1" at bounding box center [1035, 382] width 26 height 23
type input "**********"
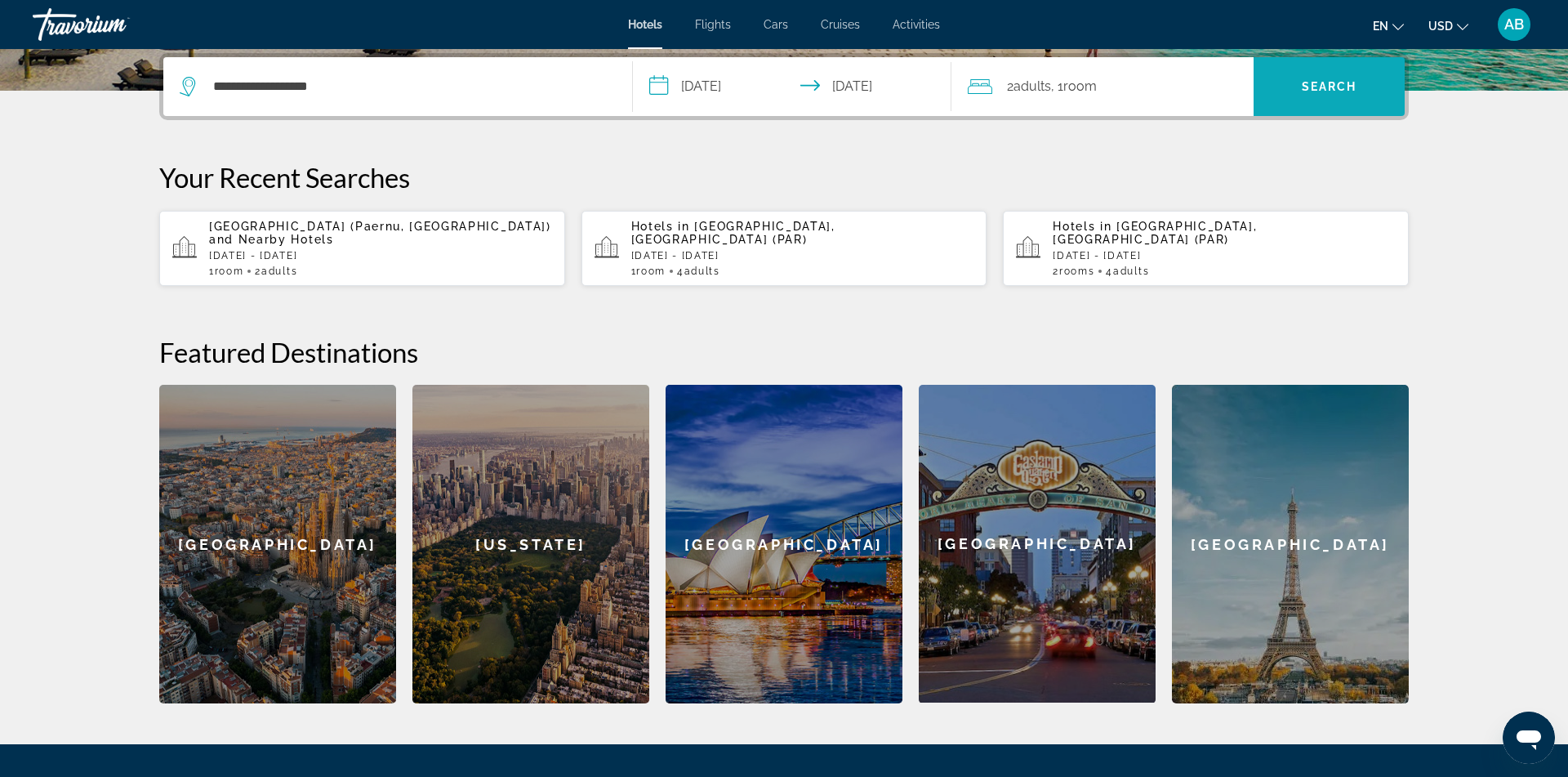
click at [1347, 96] on span "Search" at bounding box center [1329, 86] width 151 height 40
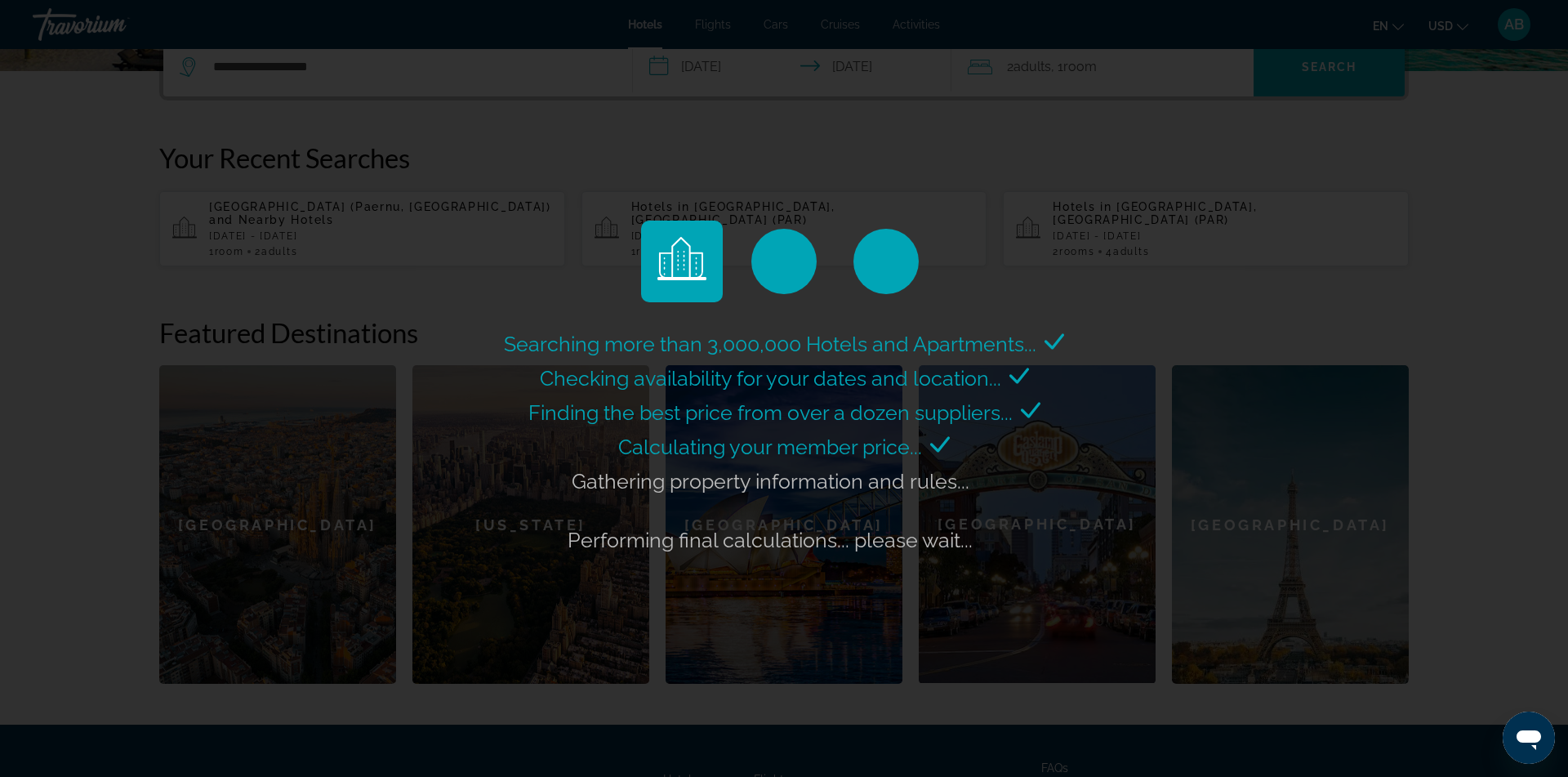
scroll to position [428, 0]
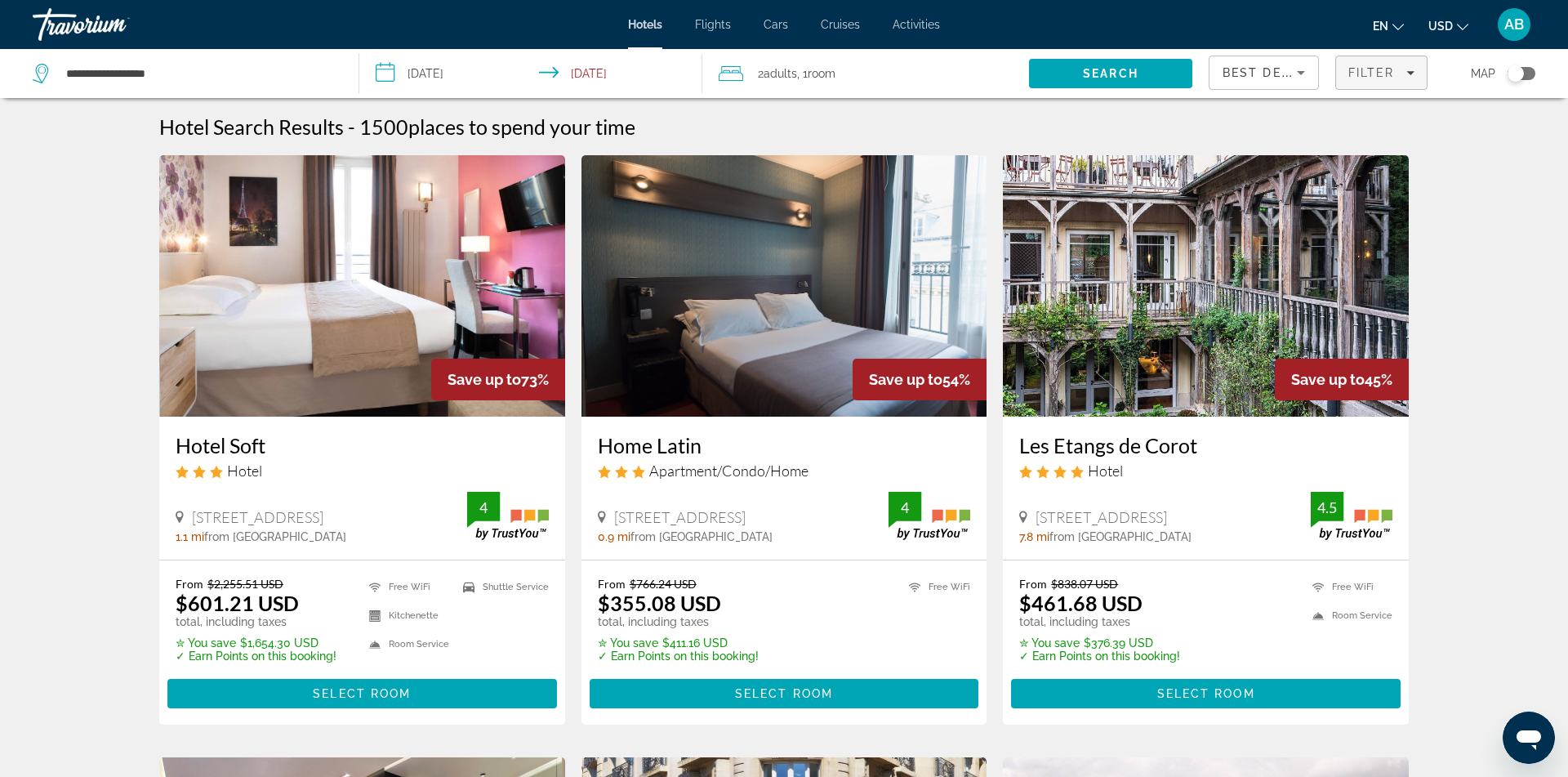
click at [1369, 73] on span "Filter" at bounding box center [1371, 72] width 47 height 13
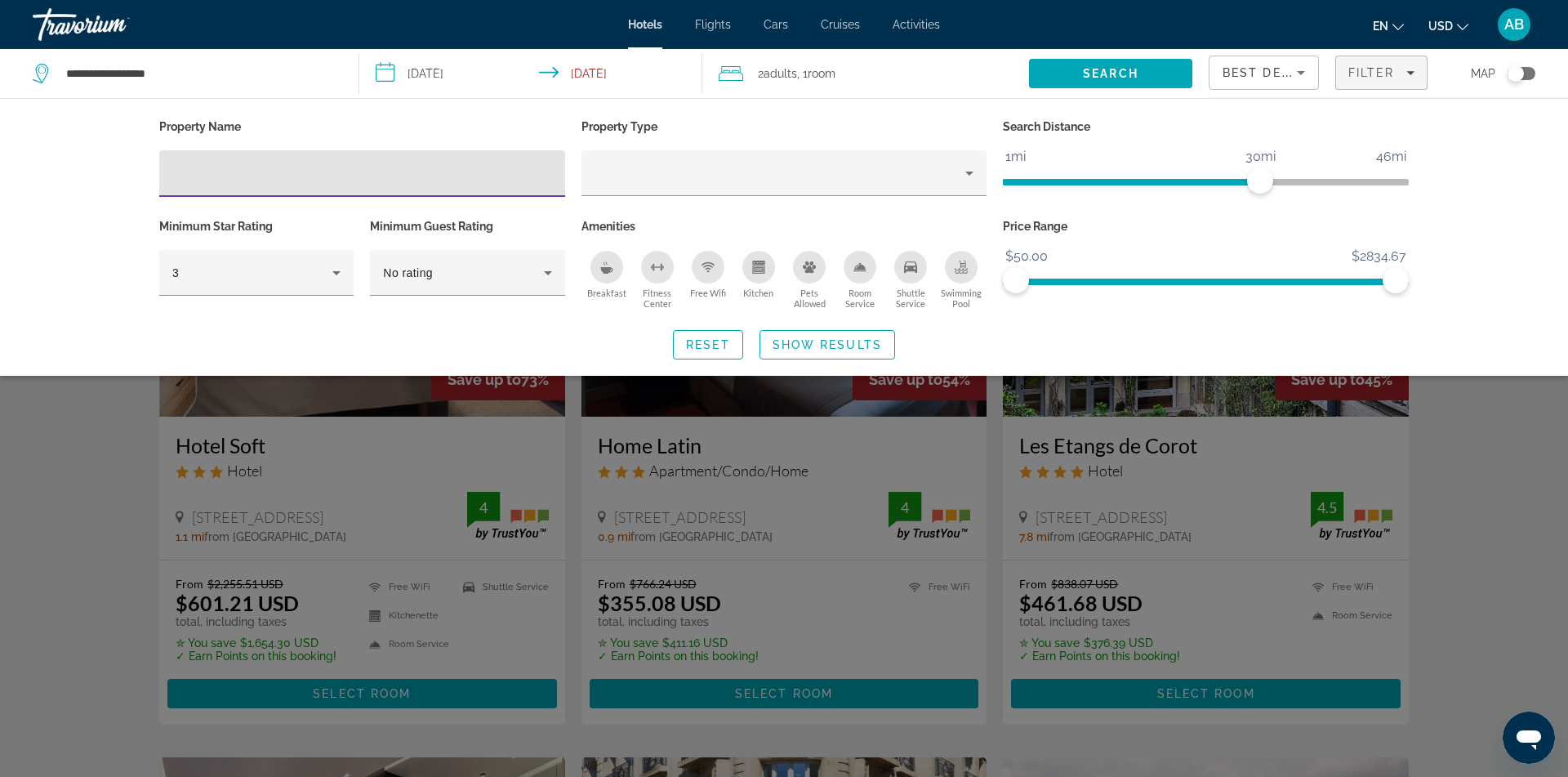
click at [341, 176] on input "Hotel Filters" at bounding box center [361, 174] width 379 height 20
type input "******"
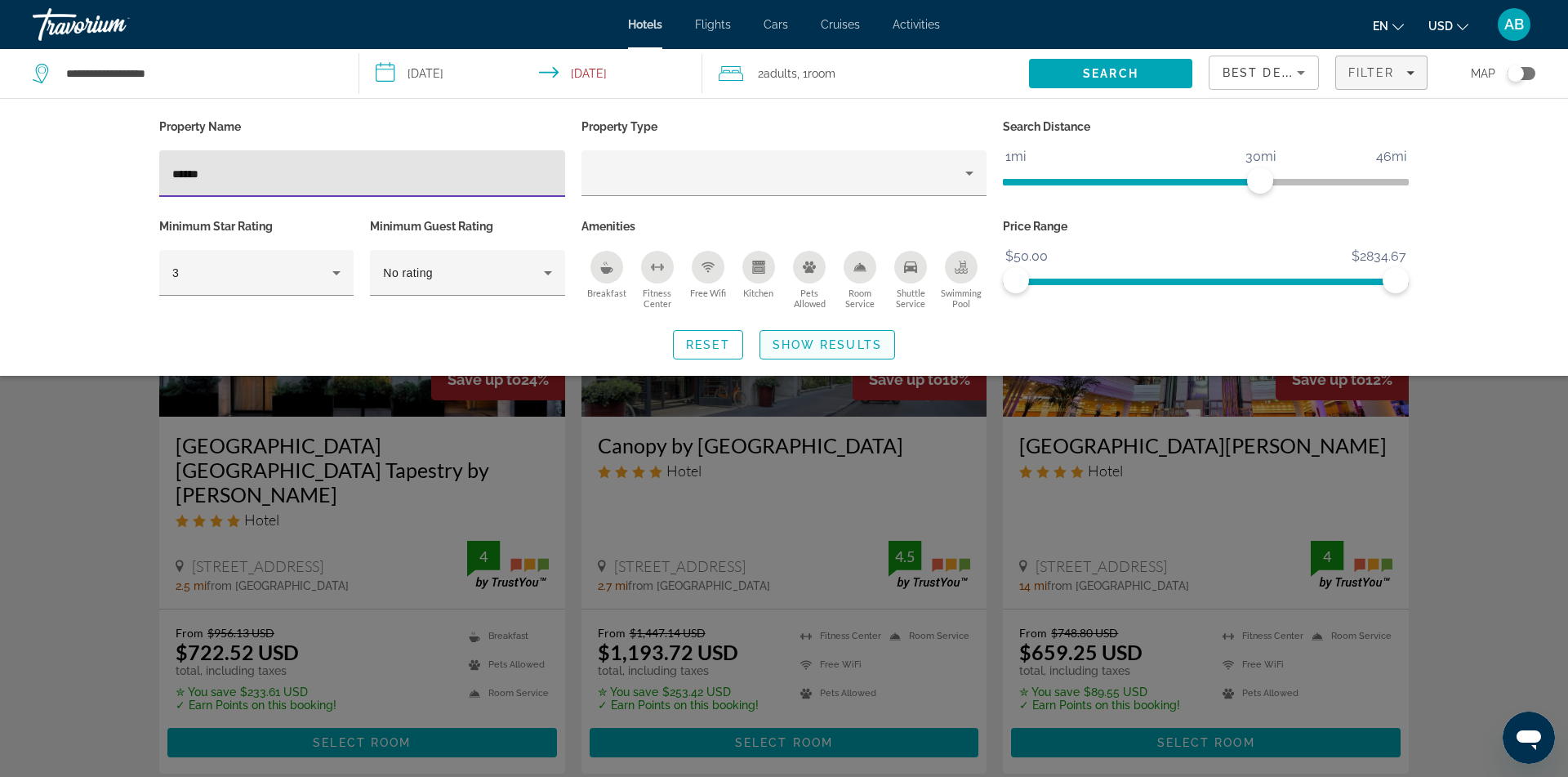
click at [853, 345] on span "Show Results" at bounding box center [827, 345] width 109 height 13
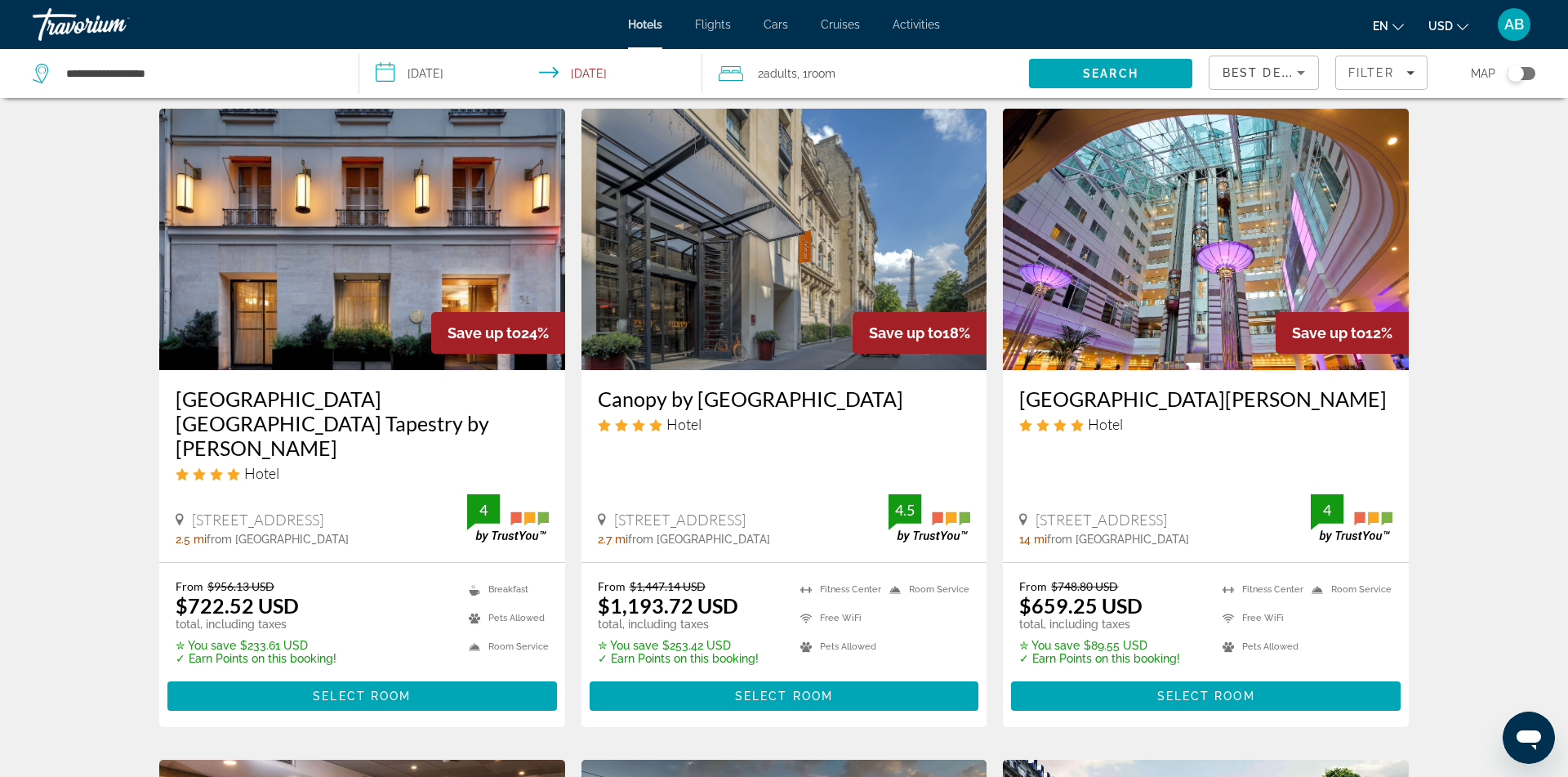
scroll to position [23, 0]
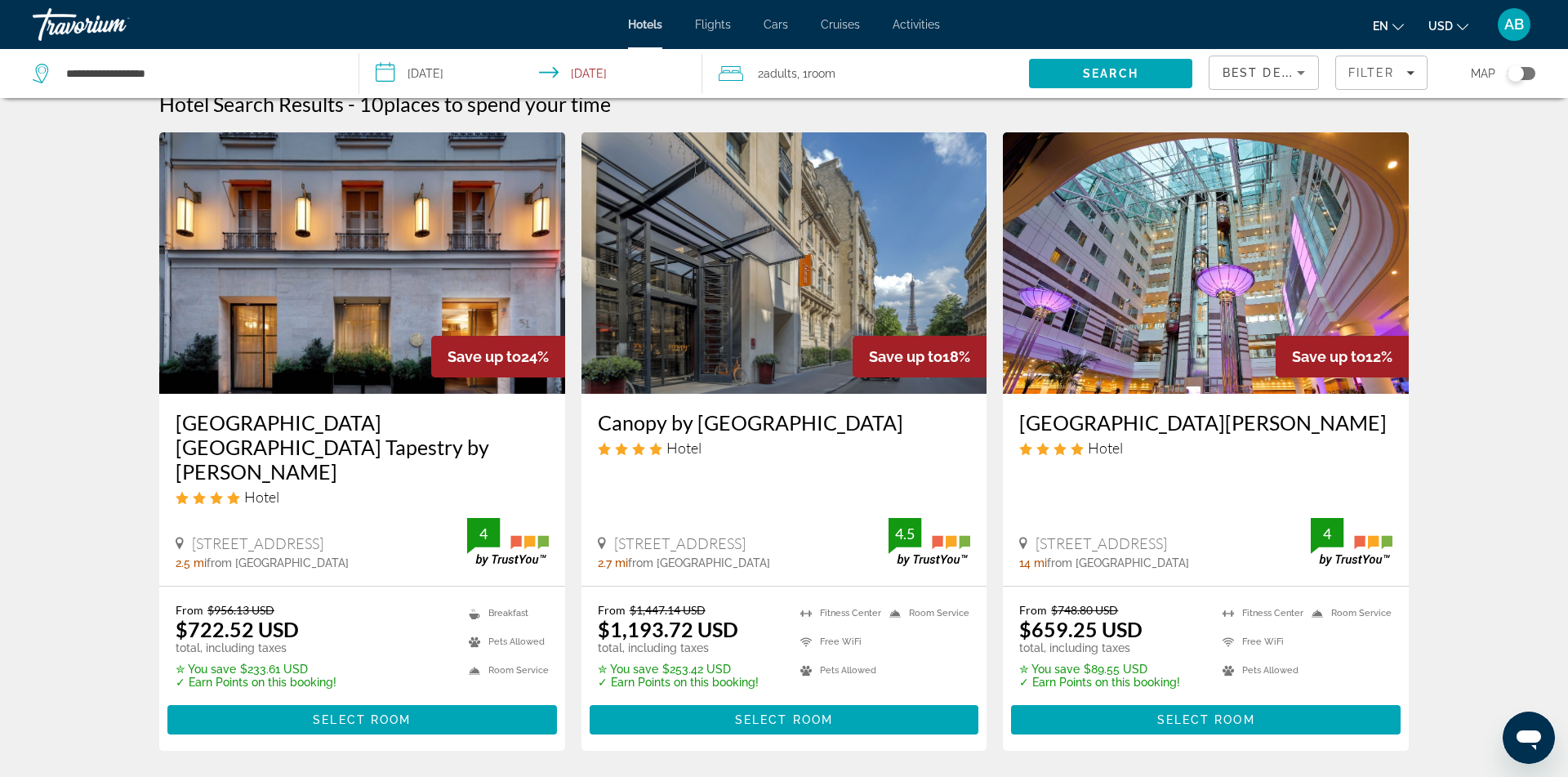
click at [1254, 304] on img "Main content" at bounding box center [1206, 263] width 406 height 262
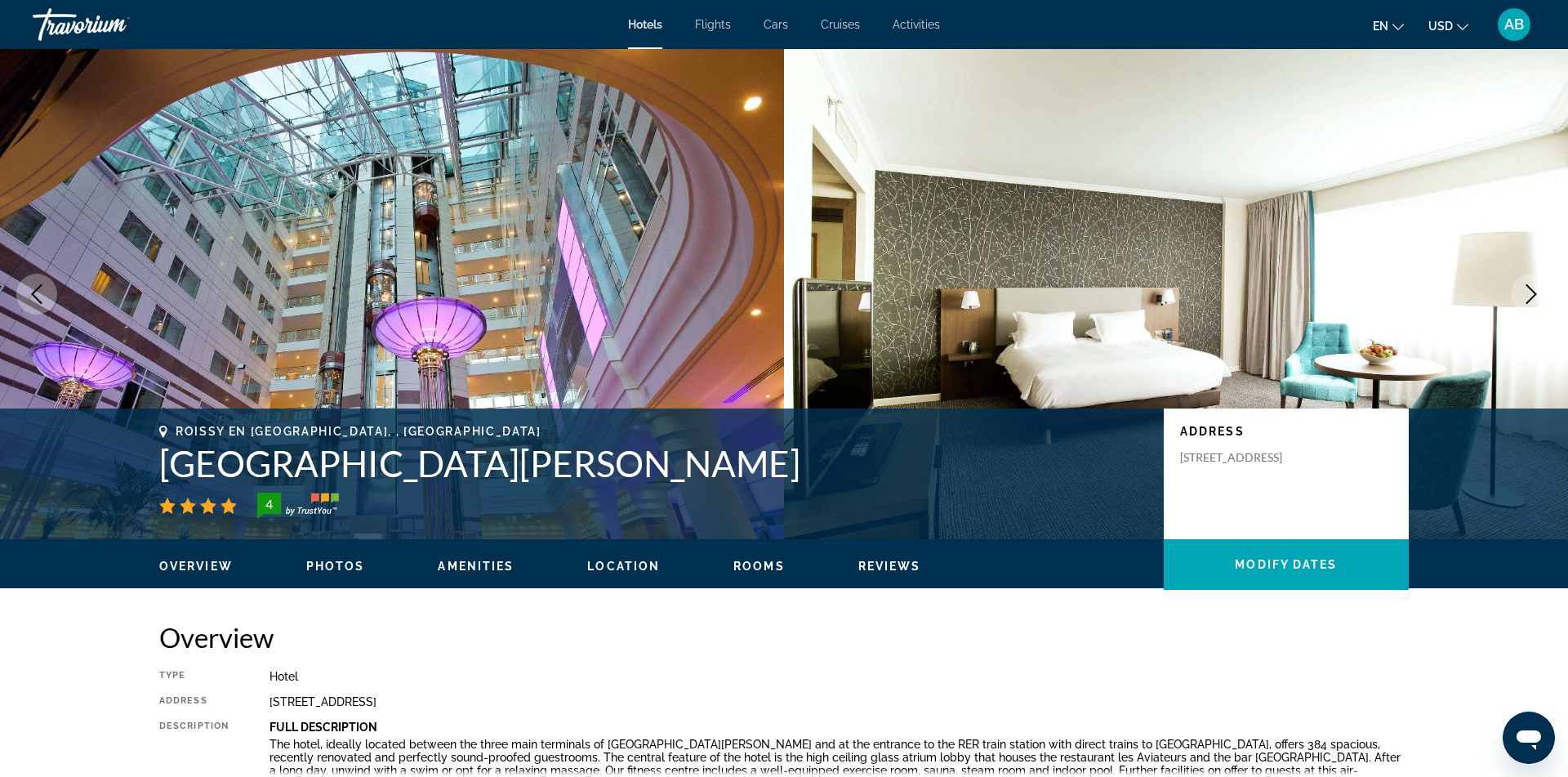
drag, startPoint x: 161, startPoint y: 469, endPoint x: 753, endPoint y: 462, distance: 592.0
click at [753, 462] on h1 "[GEOGRAPHIC_DATA][PERSON_NAME]" at bounding box center [654, 463] width 989 height 43
copy h1 "[GEOGRAPHIC_DATA][PERSON_NAME]"
click at [355, 468] on h1 "[GEOGRAPHIC_DATA][PERSON_NAME]" at bounding box center [654, 463] width 989 height 43
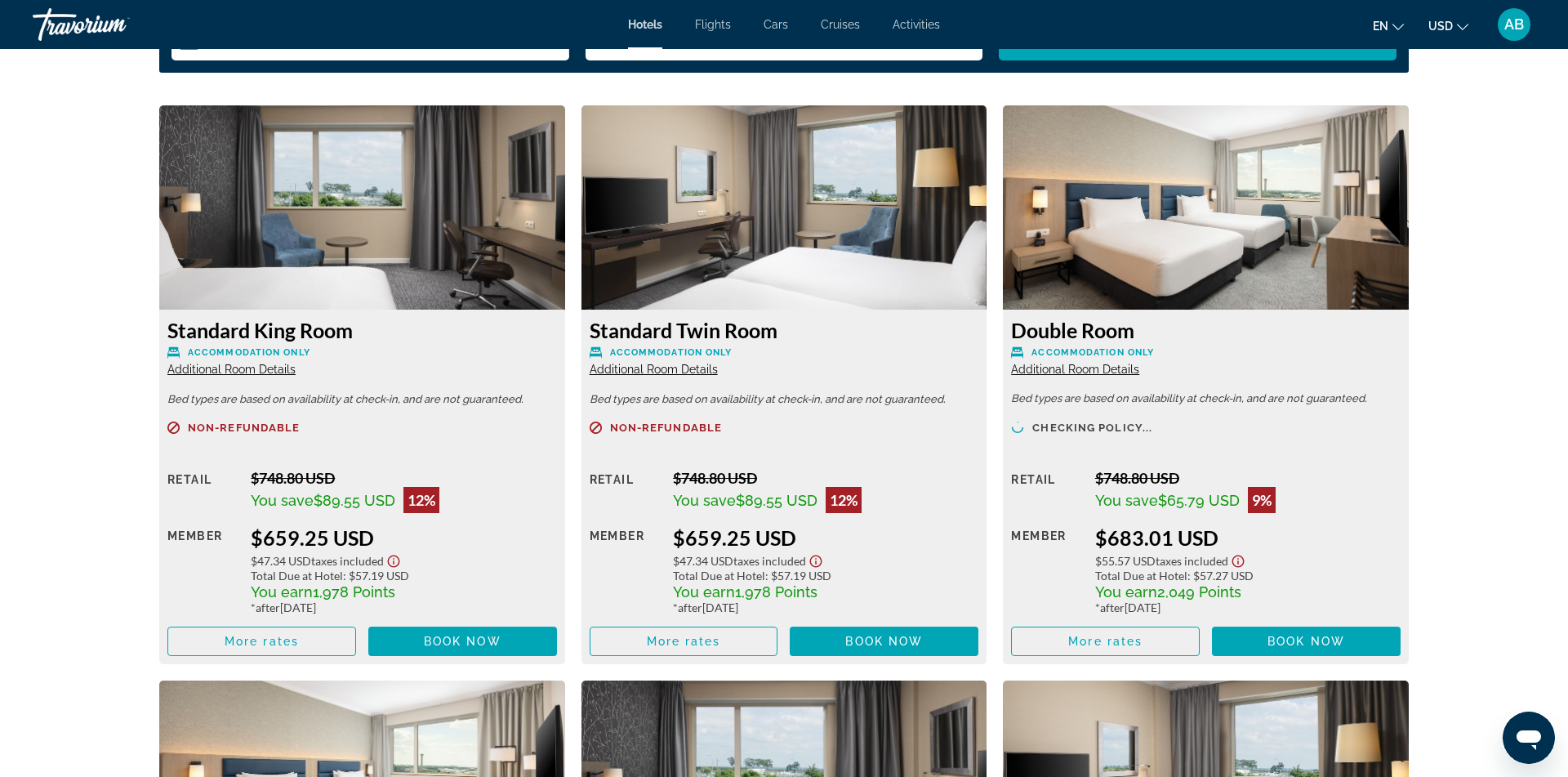
scroll to position [2159, 0]
